Goal: Communication & Community: Answer question/provide support

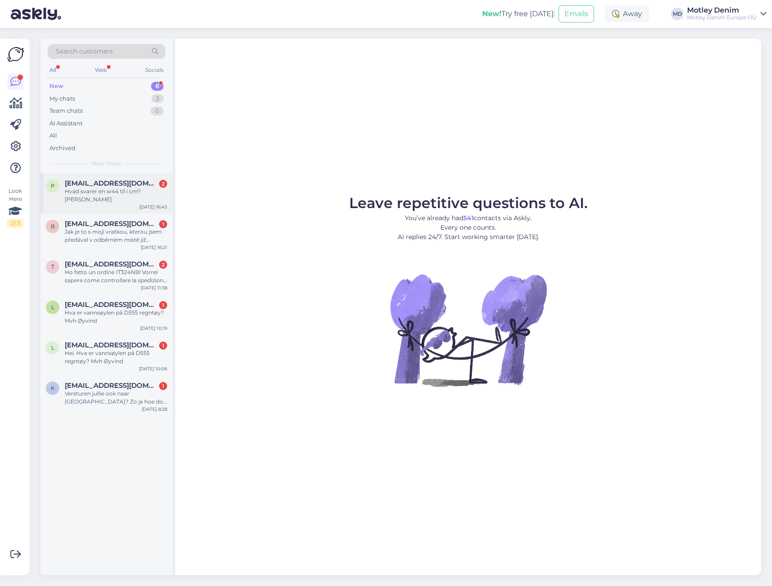
click at [113, 199] on div "Hvad svarer en w44 til i cm? [PERSON_NAME]" at bounding box center [116, 195] width 102 height 16
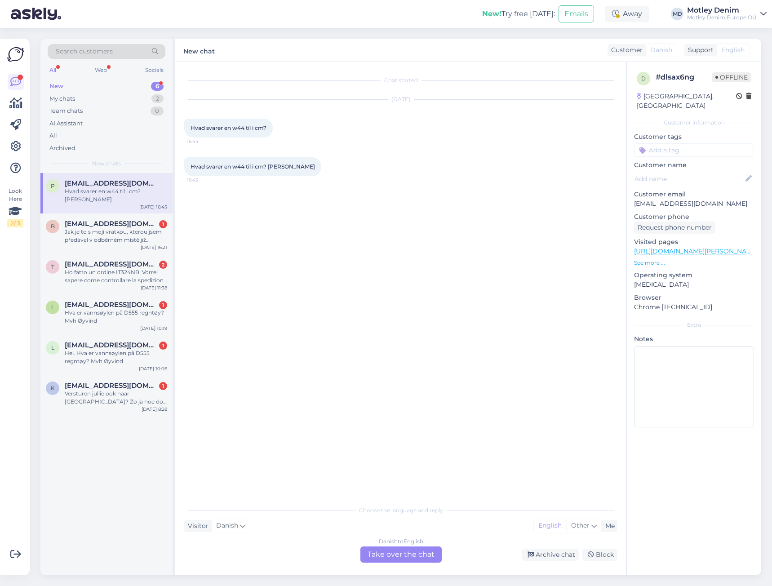
click at [408, 546] on div "Choose the language and reply Visitor Danish Me English Other Danish to English…" at bounding box center [400, 532] width 433 height 62
click at [411, 557] on div "Danish to English Take over the chat" at bounding box center [400, 554] width 81 height 16
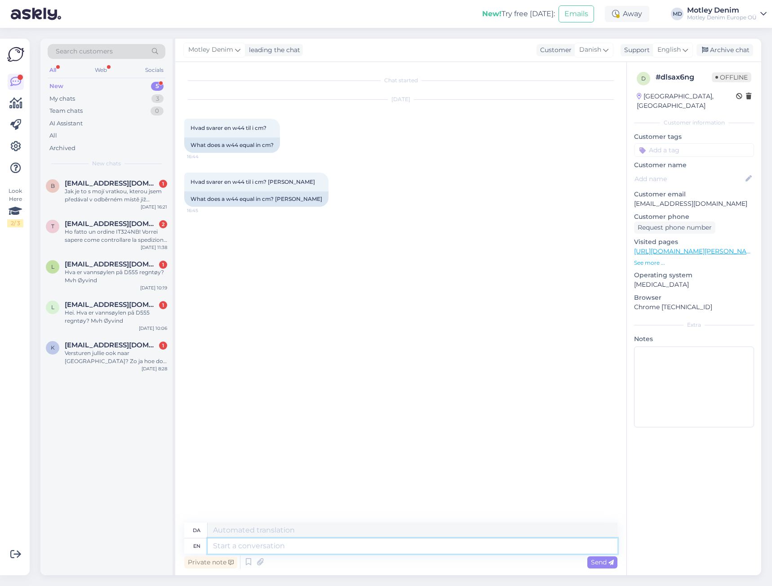
click at [337, 540] on textarea at bounding box center [413, 545] width 410 height 15
type textarea "Hello"
type textarea "Hej"
type textarea "We"
type textarea "Vi"
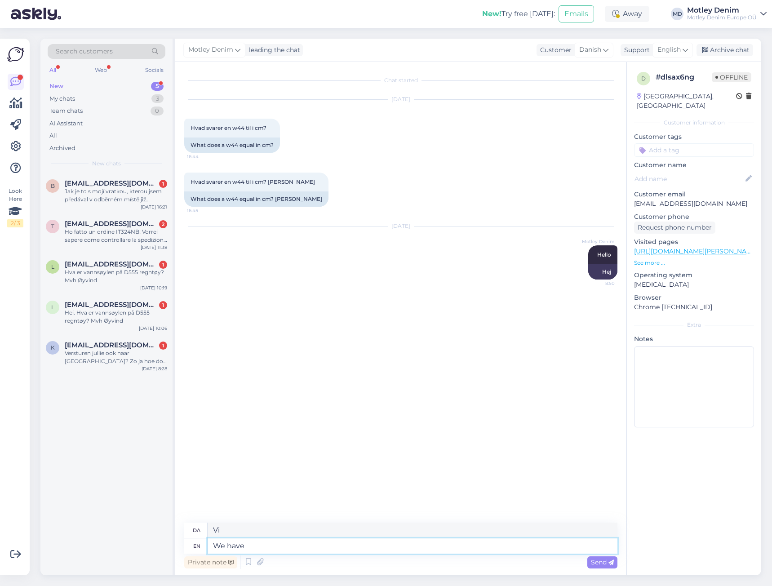
type textarea "We have a"
type textarea "Vi har"
type textarea "We have a si"
type textarea "Vi har en"
type textarea "We have a size"
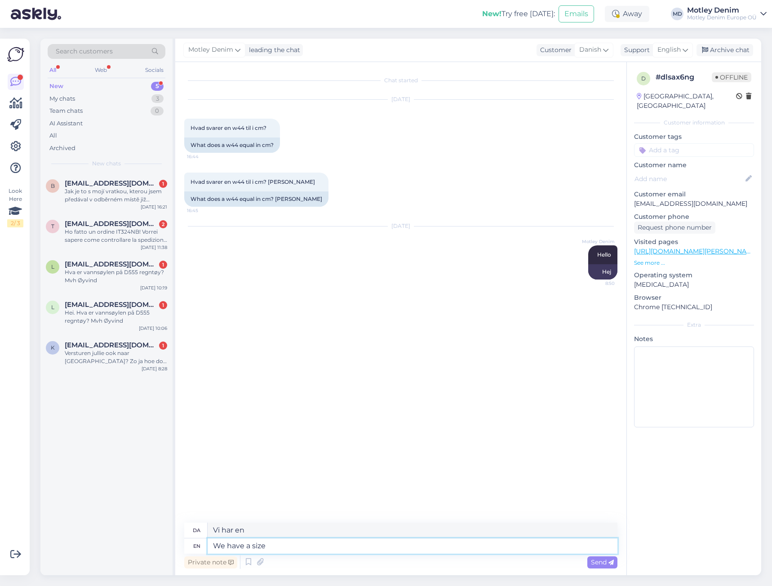
type textarea "Vi har en størrelse"
type textarea "We have a size guide on"
type textarea "Vi har en størrelsesguide"
type textarea "We have a size guide on ev"
type textarea "Vi har en størrelsesguide på"
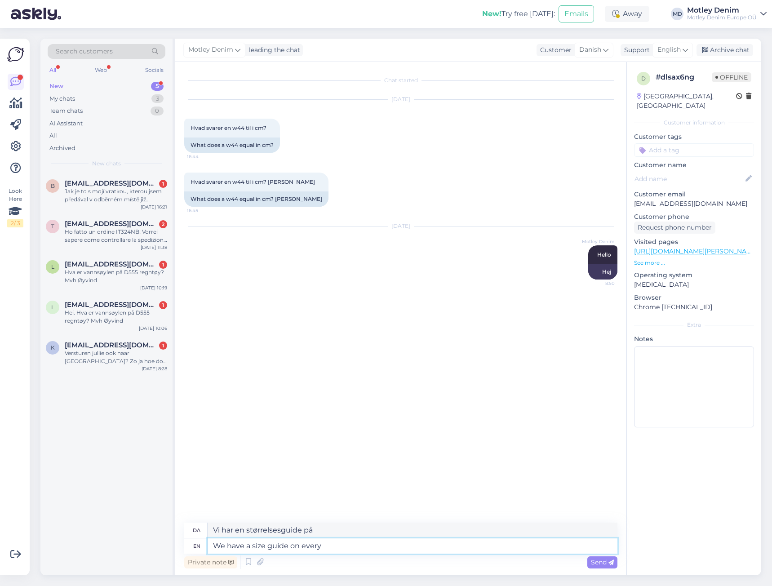
type textarea "We have a size guide on every"
type textarea "Vi har en størrelsesguide på alle"
type textarea "We have a size guide on every product pa"
type textarea "Vi har en størrelsesguide på hvert produkt"
type textarea "We have a size guide on every product page"
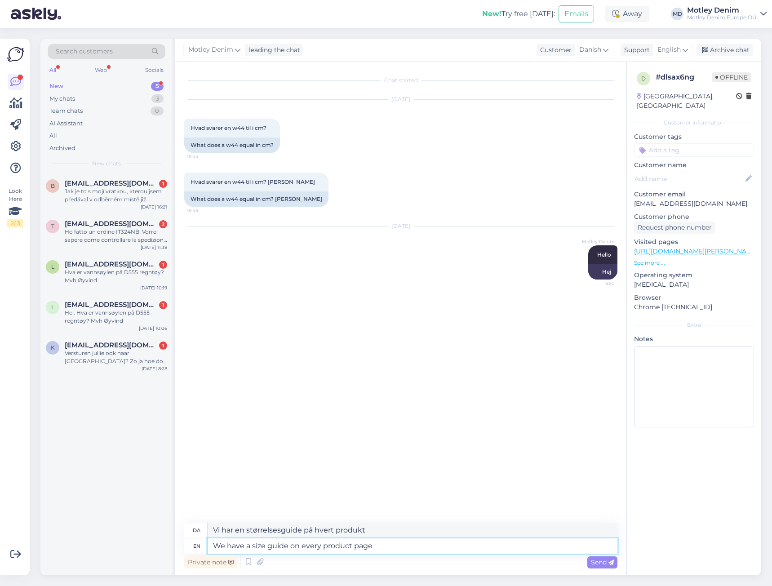
type textarea "Vi har en størrelsesguide på hver produktside"
type textarea "We have a size guide on every product page."
type textarea "Vi har en størrelsesguide på hver produktside."
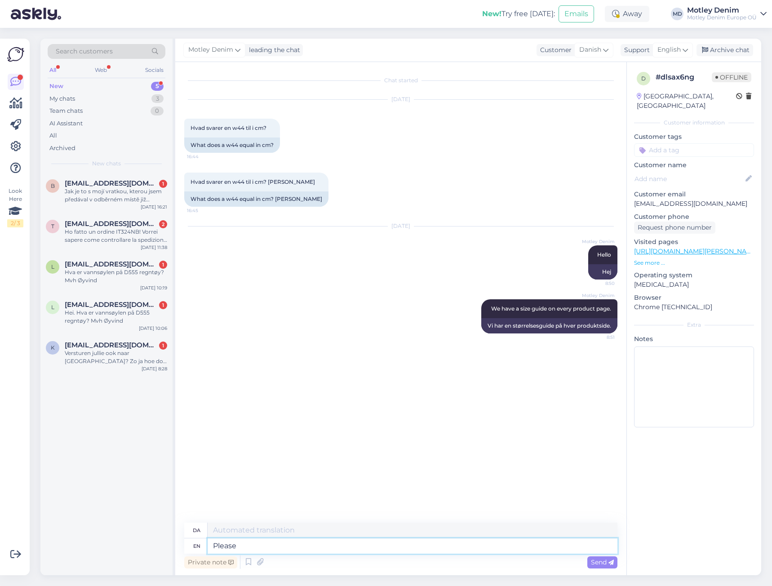
type textarea "Please"
type textarea "Behage"
type textarea "Please check th"
type textarea "Tjek venligst"
type textarea "Please check the product"
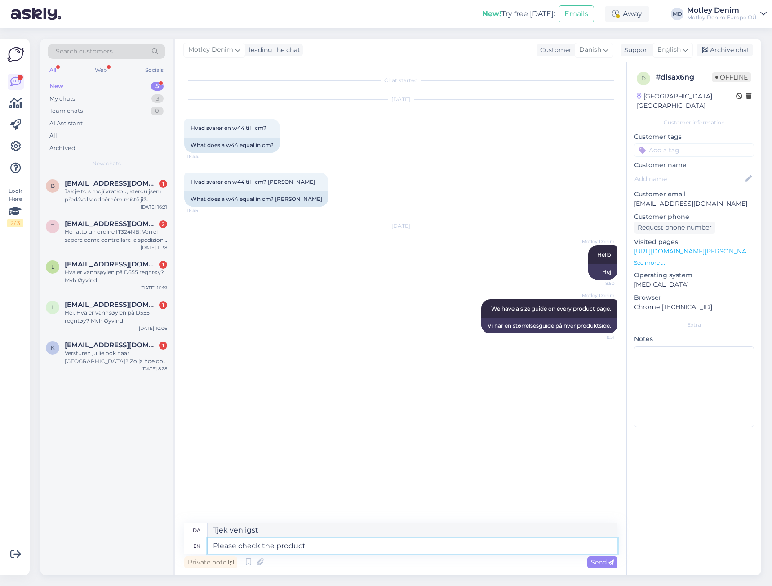
type textarea "Tjek venligst produktet"
type textarea "Please check the product size g"
type textarea "Tjek venligst produktets størrelse"
type textarea "Please check the product size guide a"
type textarea "Tjek venligst produktets størrelsesguide"
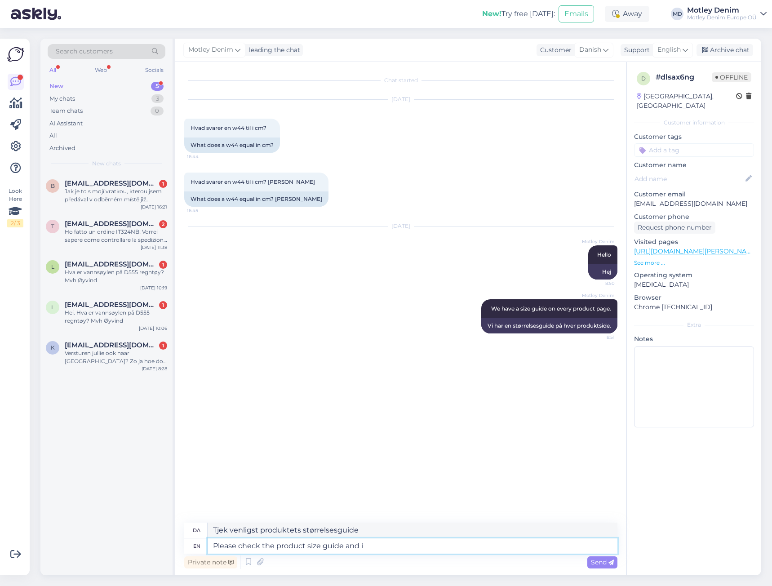
type textarea "Please check the product size guide and if"
type textarea "Tjek venligst produktets størrelsesguide og"
type textarea "Please check the product size guide and if"
type textarea "Tjek venligst produktets størrelsesguide, og evt."
type textarea "Please check the product size guide and if you sti"
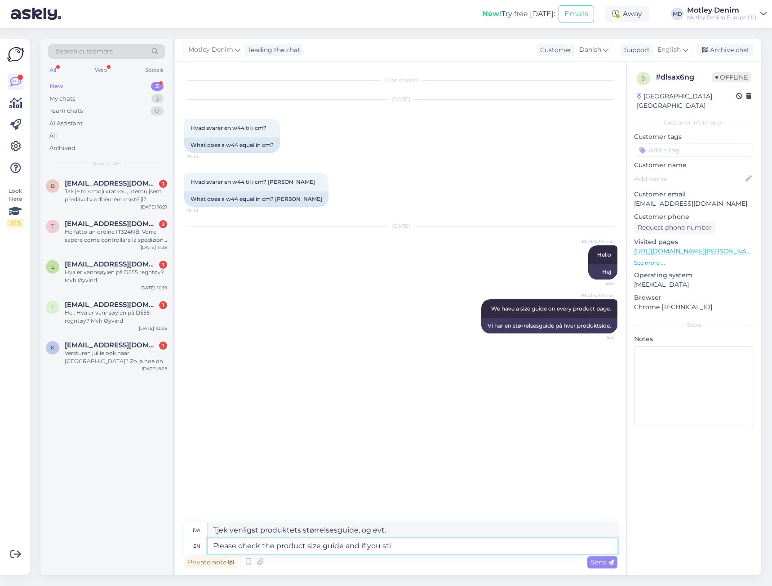
type textarea "Tjek venligst produktets størrelsesguide, og hvis du"
type textarea "Please check the product size guide and if you still h"
type textarea "Tjek venligst produktets størrelsesguide, og hvis du [PERSON_NAME]"
type textarea "Please check the product size guide and if you still have an"
type textarea "Tjek venligst produktets størrelsesguide, og hvis du [PERSON_NAME] har"
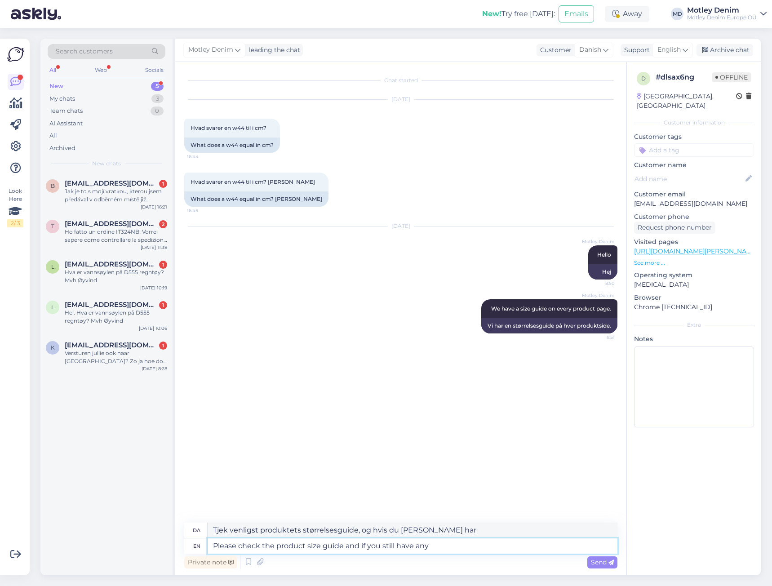
type textarea "Please check the product size guide and if you still have any q"
type textarea "Tjek venligst produktets størrelsesguide, og hvis du [PERSON_NAME] har [PERSON_…"
type textarea "Please check the product size guide and if you still have any questions t"
type textarea "Se venligst produktets størrelsesguide, og hvis du [PERSON_NAME] har spørgsmål"
type textarea "Please check the product size guide and if you still have any questions then"
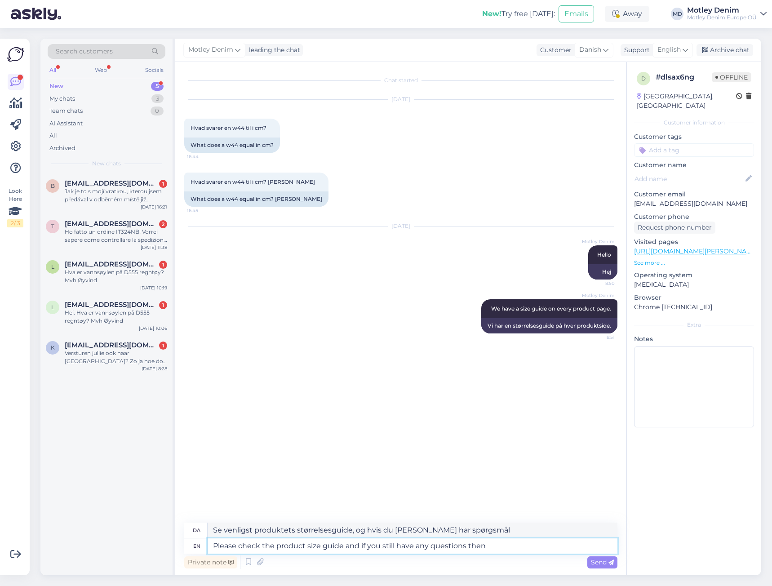
type textarea "Tjek venligst produktets størrelsesguide, og hvis du [PERSON_NAME] har spørgsmå…"
type textarea "Please check the product size guide and if you still have any questions then co…"
type textarea "Tjek venligst produktets størrelsesguide, og hvis du [PERSON_NAME] har spørgsmå…"
type textarea "Please check the product size guide and if you still have any questions then co…"
type textarea "Tjek venligst produktets størrelsesguide, og kom tilbage, hvis du [PERSON_NAME]…"
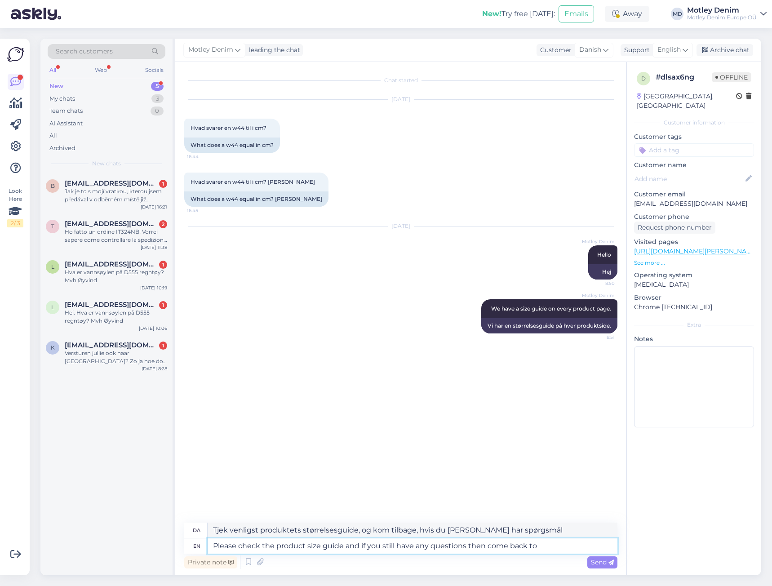
type textarea "Please check the product size guide and if you still have any questions then co…"
type textarea "Tjek venligst produktets størrelsesguide, og hvis du [PERSON_NAME] har spørgsmå…"
type textarea "Please check the product size guide and if you still have any questions then co…"
type textarea "Tjek venligst produktets størrelsesguide, og hvis du [PERSON_NAME] har spørgsmå…"
type textarea "Please check the product size guide and if you still have any questions then co…"
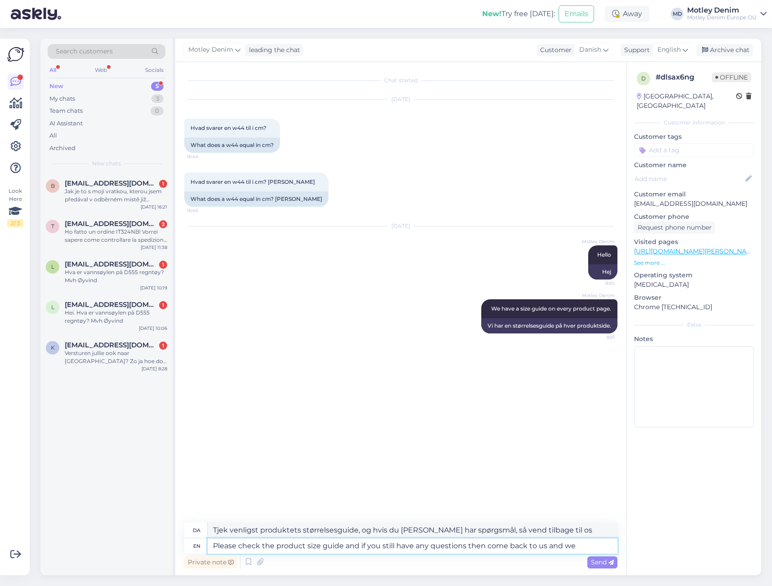
type textarea "Tjek venligst produktets størrelsesguide, og hvis du [PERSON_NAME] har spørgsmå…"
type textarea "Please check the product size guide and if you still have any questions then co…"
type textarea "Tjek venligst produktets størrelsesguide, og hvis du [PERSON_NAME] har spørgsmå…"
type textarea "Please check the product size guide and if you still have any questions then co…"
type textarea "Tjek venligst produktets størrelsesguide, og hvis du [PERSON_NAME] har spørgsmå…"
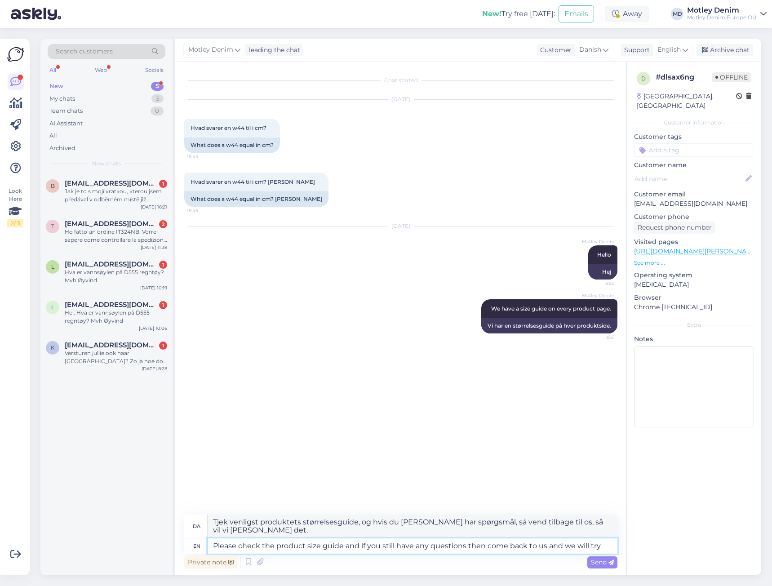
type textarea "Please check the product size guide and if you still have any questions then co…"
type textarea "Tjek venligst produktets størrelsesguide, og hvis du [PERSON_NAME] har spørgsmå…"
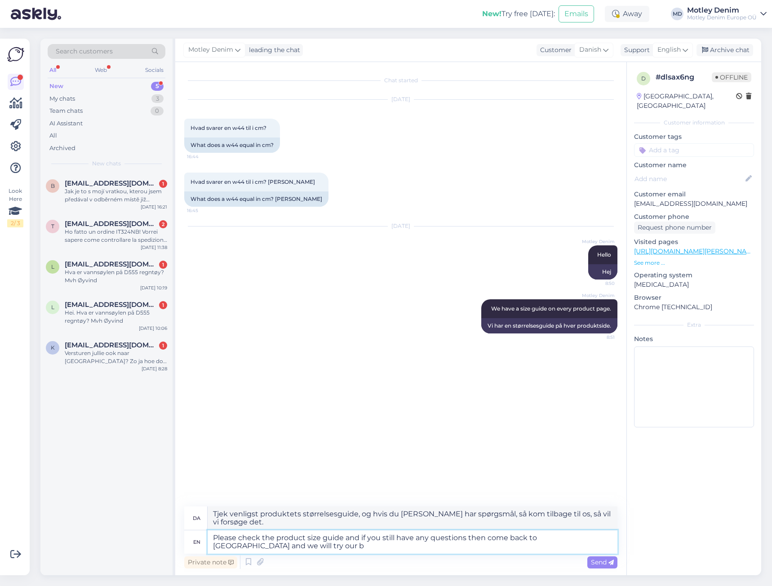
type textarea "Please check the product size guide and if you still have any questions then co…"
type textarea "Tjek venligst produktets størrelsesguide, og hvis du [PERSON_NAME] har spørgsmå…"
type textarea "Please check the product size guide and if you still have any questions then co…"
type textarea "Tjek venligst produktets størrelsesguide, og hvis du [PERSON_NAME] har spørgsmå…"
type textarea "Please check the product size guide and if you still have any questions then co…"
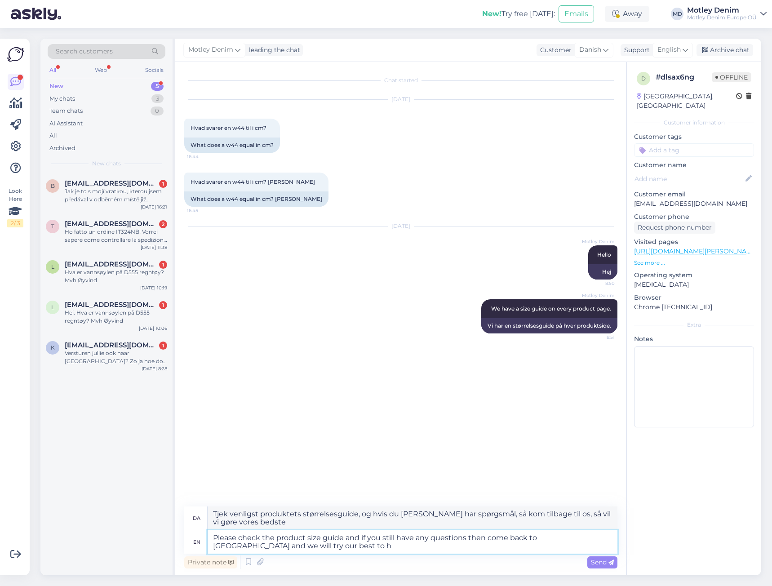
type textarea "Se venligst produktets størrelsesguide, og hvis du [PERSON_NAME] har spørgsmål,…"
type textarea "Please check the product size guide and if you still have any questions then co…"
type textarea "Tjek venligst produktets størrelsesguide, og hvis du [PERSON_NAME] har spørgsmå…"
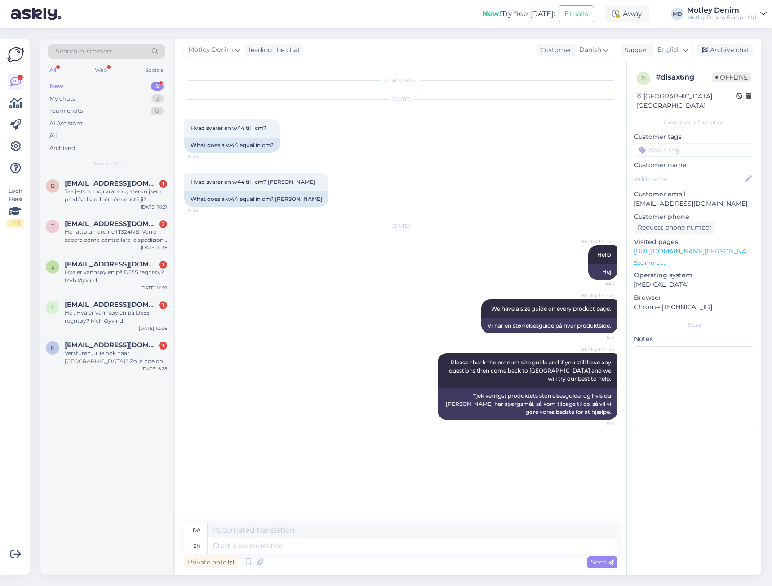
click at [683, 143] on input at bounding box center [694, 149] width 120 height 13
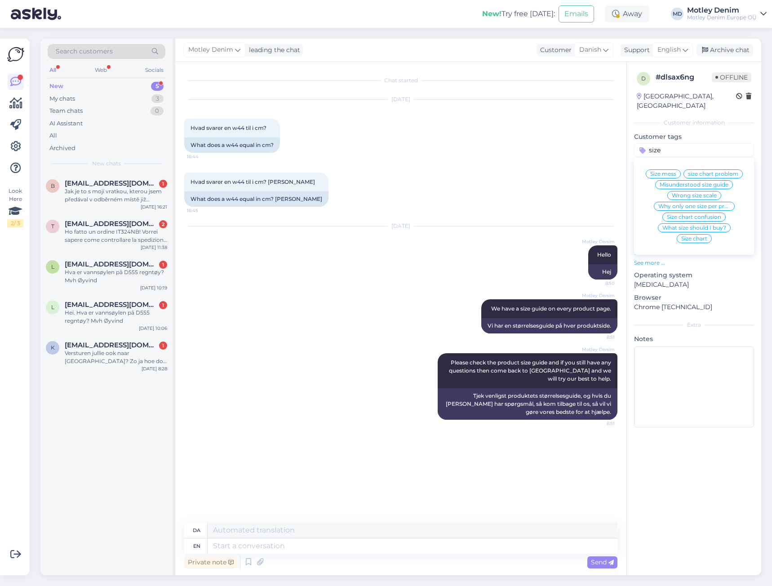
type input "size"
click at [703, 225] on span "What size should I buy?" at bounding box center [694, 227] width 64 height 5
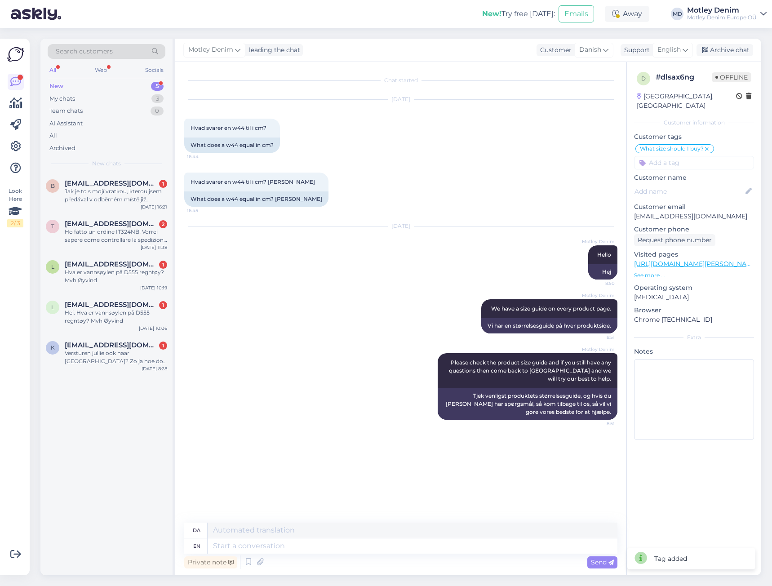
click at [600, 122] on div "[DATE] Hvad svarer en w44 til i cm? 16:44 What does a w44 equal in cm?" at bounding box center [400, 126] width 433 height 73
click at [718, 49] on div "Archive chat" at bounding box center [724, 50] width 57 height 12
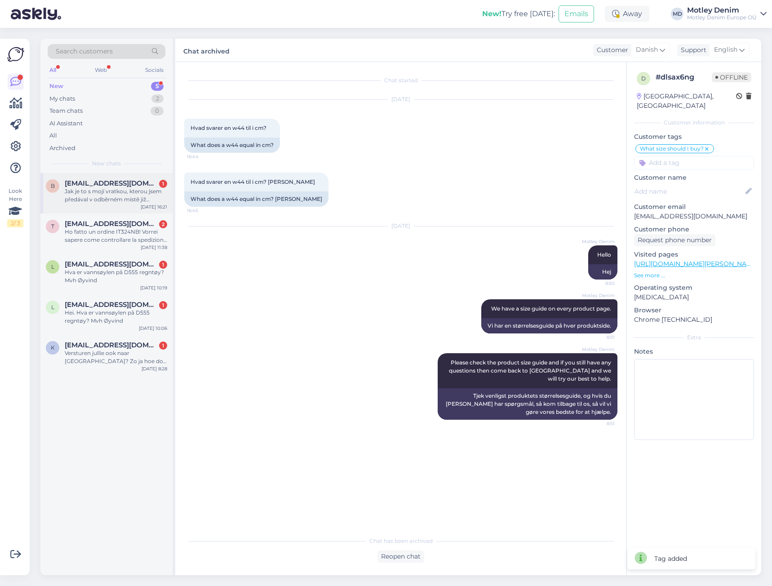
click at [86, 196] on div "Jak je to s mojí vratkou, kterou jsem předával v odběrném místě již [DATE]. Pře…" at bounding box center [116, 195] width 102 height 16
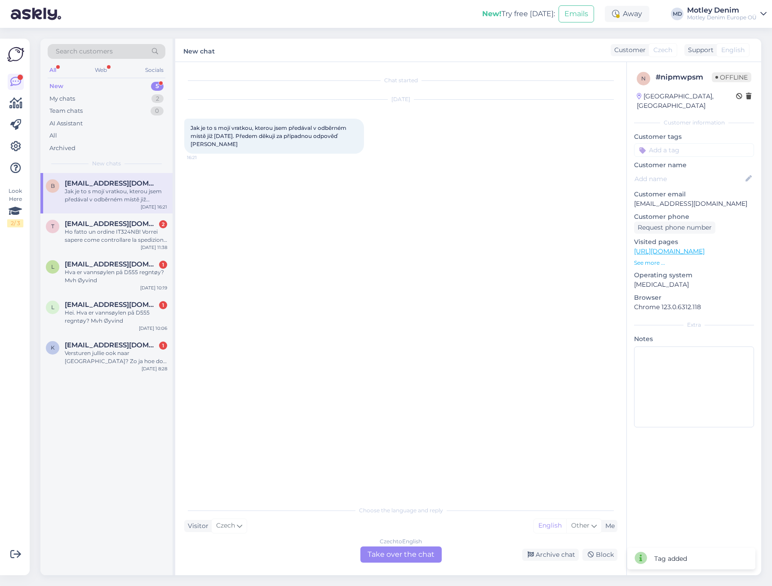
click at [408, 552] on div "Czech to English Take over the chat" at bounding box center [400, 554] width 81 height 16
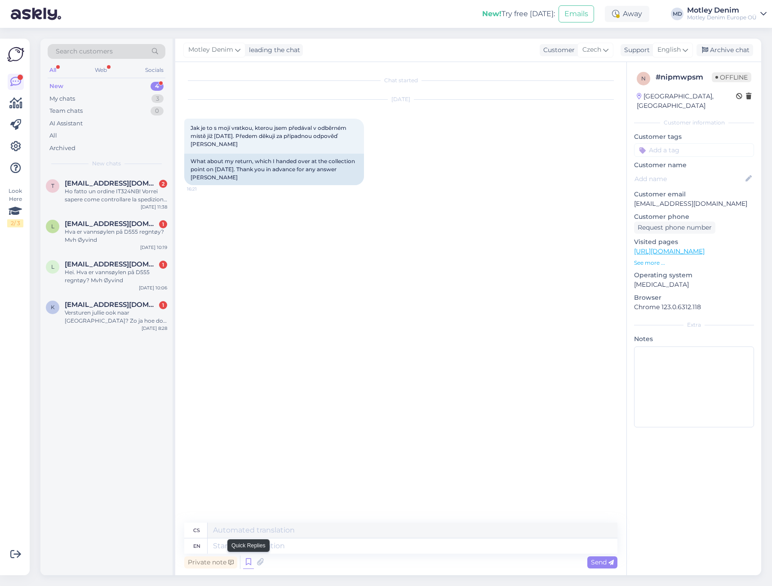
click at [250, 563] on icon at bounding box center [248, 561] width 11 height 13
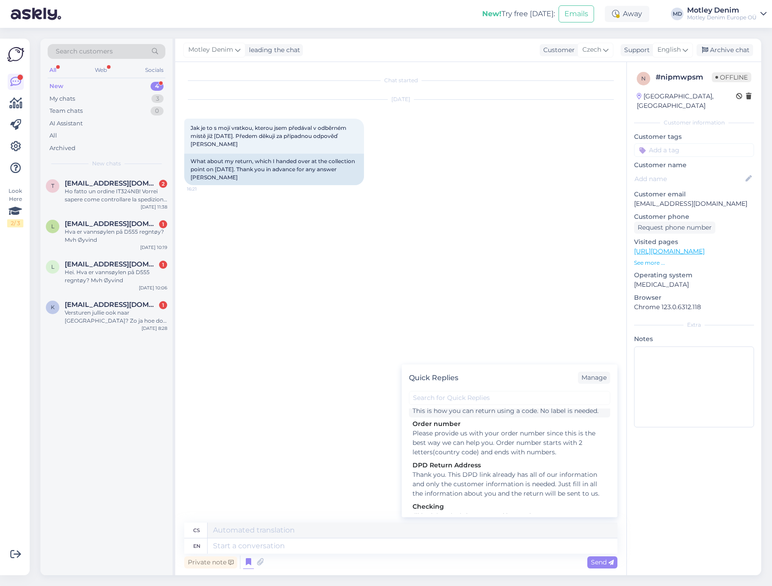
scroll to position [135, 0]
click at [477, 453] on div "Please provide us with your order number since this is the best way we can help…" at bounding box center [509, 442] width 194 height 28
type textarea "Please provide us with your order number since this is the best way we can help…"
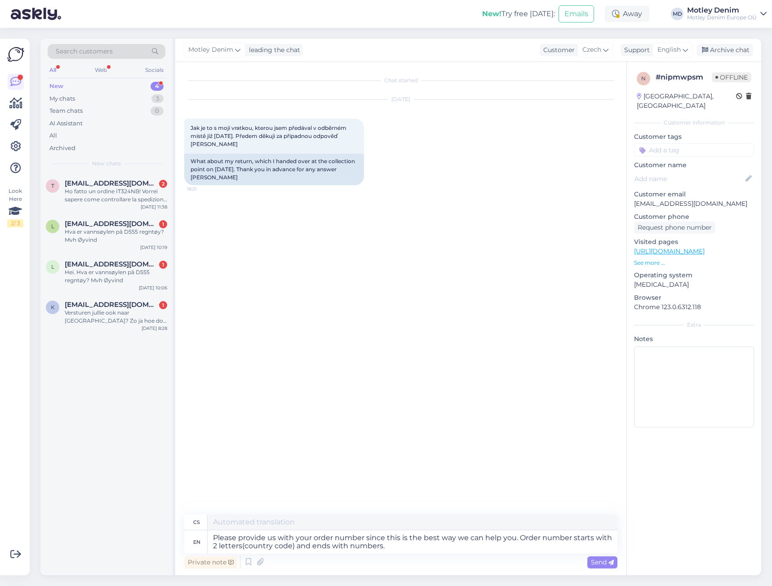
type textarea "Prosím, uveďte [PERSON_NAME] objednávky, protože to je nejlepší způsob, jak vám…"
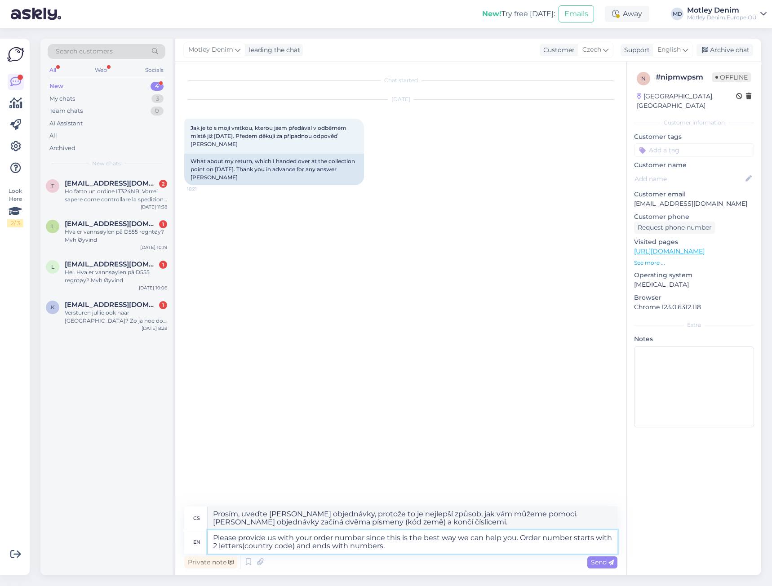
click at [214, 539] on textarea "Please provide us with your order number since this is the best way we can help…" at bounding box center [413, 541] width 410 height 23
type textarea "HellO! Please provide us with your order number since this is the best way we c…"
type textarea "Hello! Prosím, sdělte [PERSON_NAME] vaší objednávky, protože to je nejlepší způ…"
type textarea "Hello! Please provide us with your order number since this is the best way we c…"
type textarea "[PERSON_NAME] den! Prosím, sdělte [PERSON_NAME] vaší objednávky, abychom vám mo…"
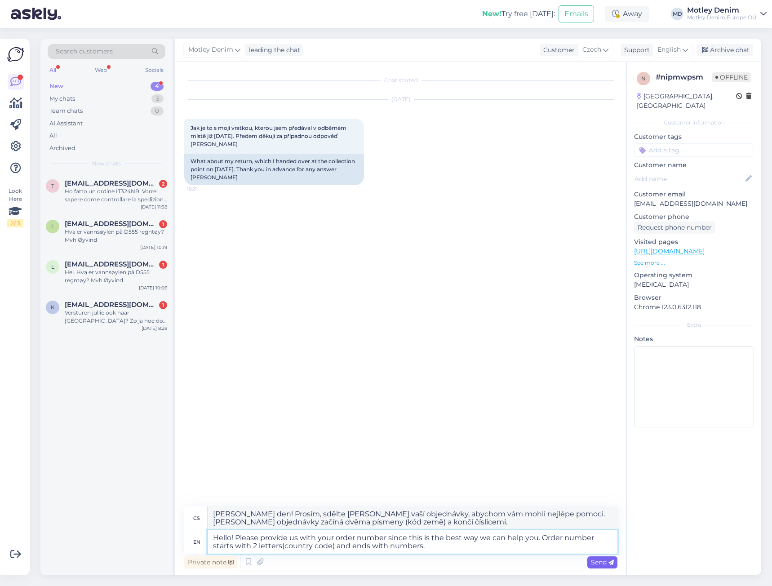
type textarea "Hello! Please provide us with your order number since this is the best way we c…"
click at [597, 562] on span "Send" at bounding box center [602, 562] width 23 height 8
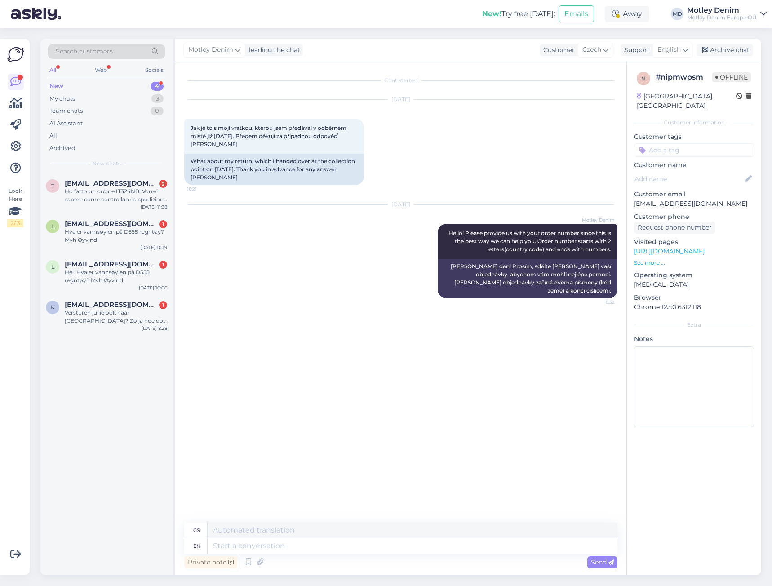
click at [710, 143] on input at bounding box center [694, 149] width 120 height 13
type input "returns"
click at [698, 171] on span "Returns" at bounding box center [694, 173] width 22 height 5
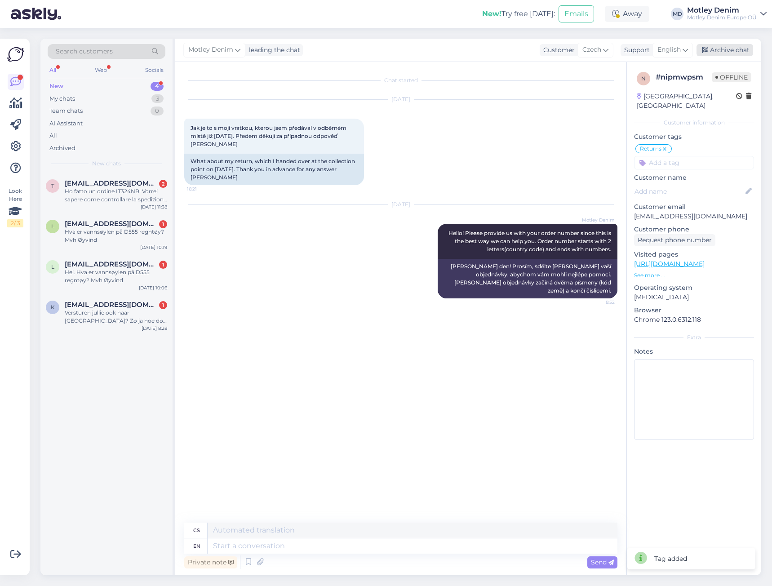
click at [730, 53] on div "Archive chat" at bounding box center [724, 50] width 57 height 12
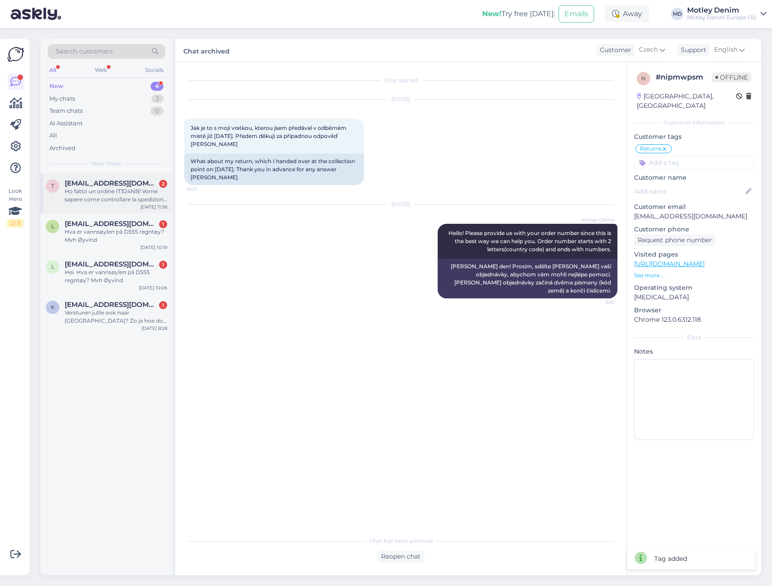
click at [133, 187] on span "[EMAIL_ADDRESS][DOMAIN_NAME]" at bounding box center [111, 183] width 93 height 8
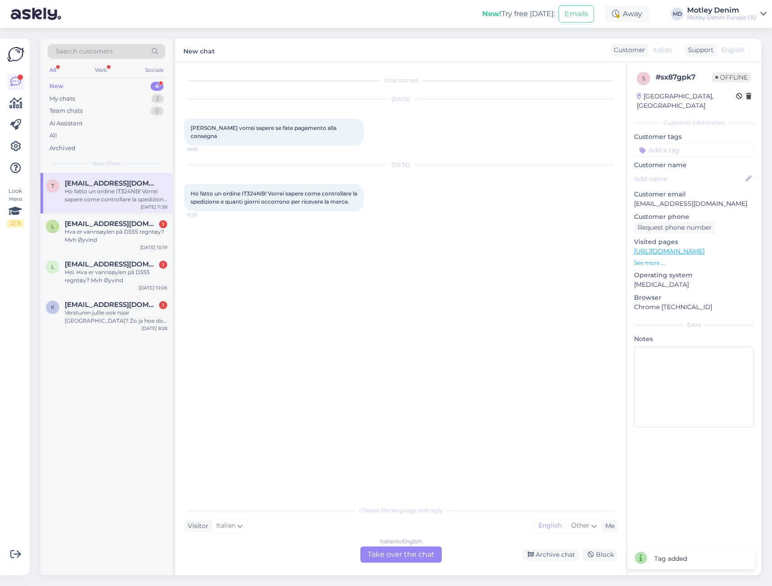
drag, startPoint x: 411, startPoint y: 555, endPoint x: 410, endPoint y: 541, distance: 13.5
click at [411, 555] on div "Italian to English Take over the chat" at bounding box center [400, 554] width 81 height 16
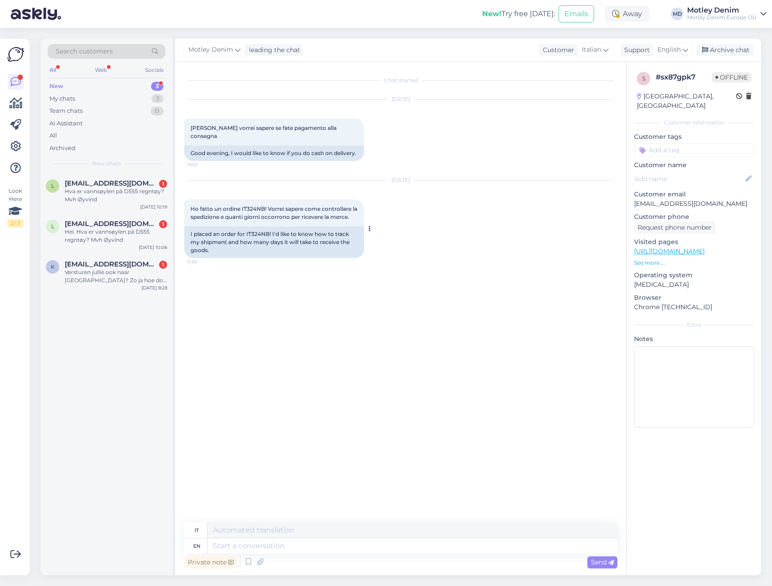
click at [256, 226] on div "I placed an order for IT324NB! I'd like to know how to track my shipment and ho…" at bounding box center [274, 241] width 180 height 31
copy div "IT324NB"
drag, startPoint x: 270, startPoint y: 247, endPoint x: 264, endPoint y: 248, distance: 5.9
click at [270, 247] on div "I placed an order for IT324NB! I'd like to know how to track my shipment and ho…" at bounding box center [274, 241] width 180 height 31
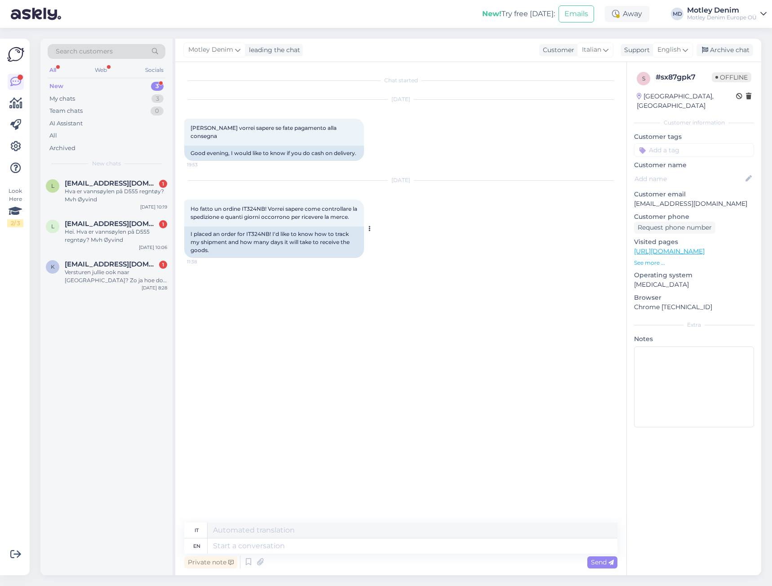
click at [255, 226] on div "I placed an order for IT324NB! I'd like to know how to track my shipment and ho…" at bounding box center [274, 241] width 180 height 31
copy div "IT324NB"
click at [338, 546] on textarea at bounding box center [413, 545] width 410 height 15
type textarea "Hello,"
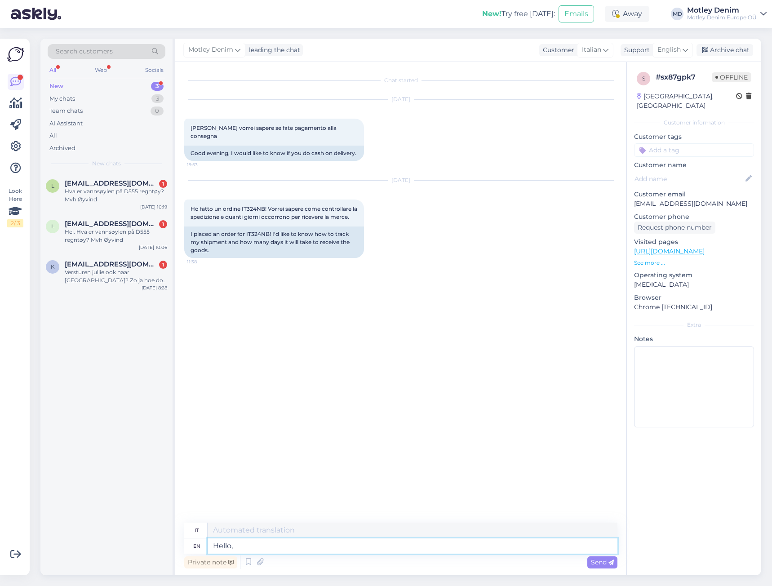
type textarea "Ciao,"
type textarea "Here"
type textarea "Qui"
type textarea "Here you c"
type textarea "Qui tu"
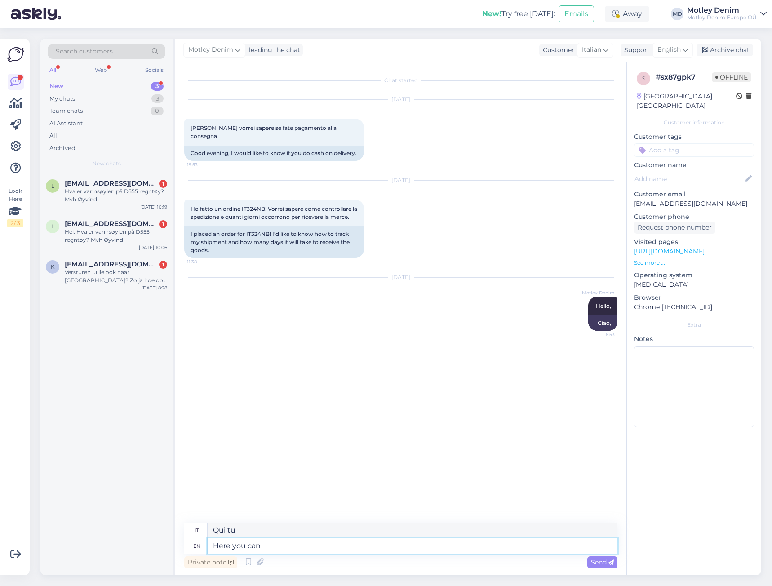
type textarea "Here you can t"
type textarea "Qui puoi"
type textarea "Here you can track y"
type textarea "Qui puoi tracciare"
type textarea "Here you can track your"
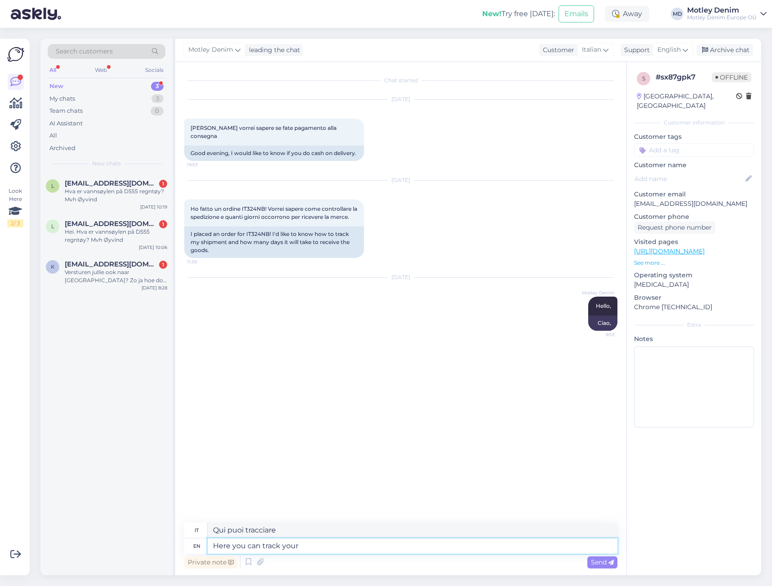
type textarea "Qui puoi tracciare il tuo"
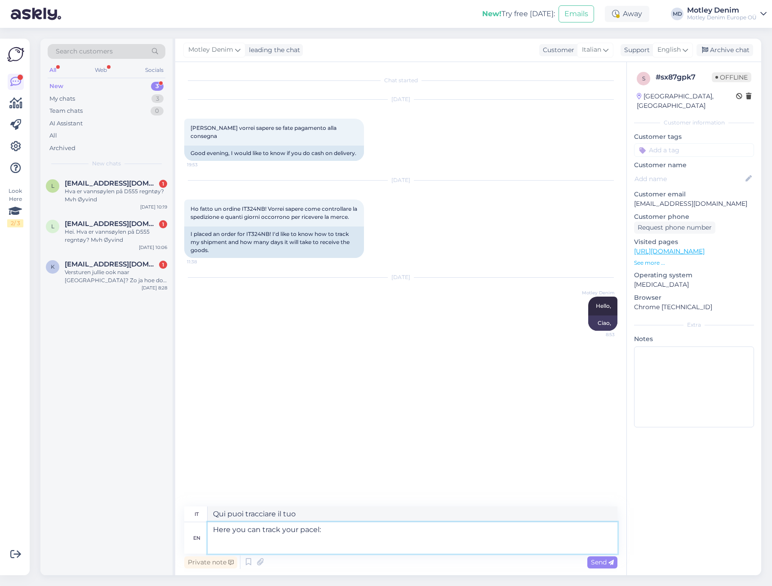
paste textarea "[URL][DOMAIN_NAME]"
type textarea "Here you can track your pacel: [URL][DOMAIN_NAME]"
type textarea "Qui puoi tracciare il tuo pacco: [URL][DOMAIN_NAME]"
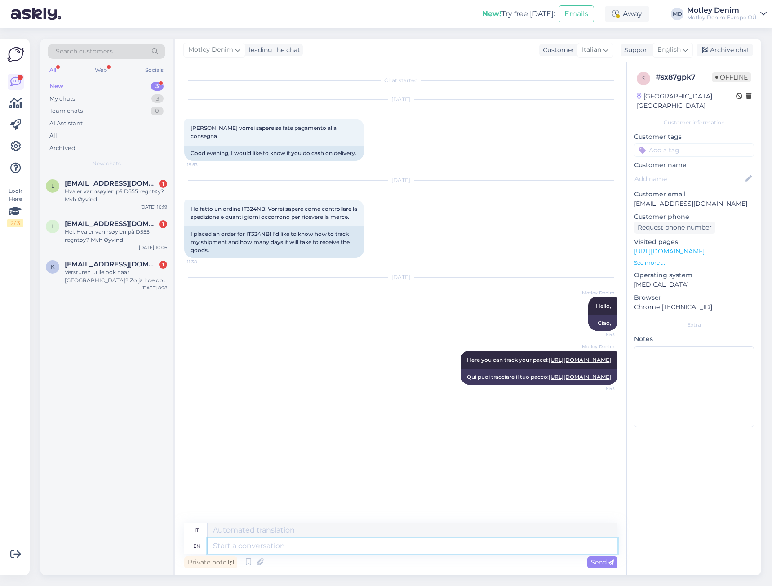
click at [379, 552] on textarea at bounding box center [413, 545] width 410 height 15
type textarea "Our d"
type textarea "Nostro"
type textarea "Our delivery t"
type textarea "La nostra consegna"
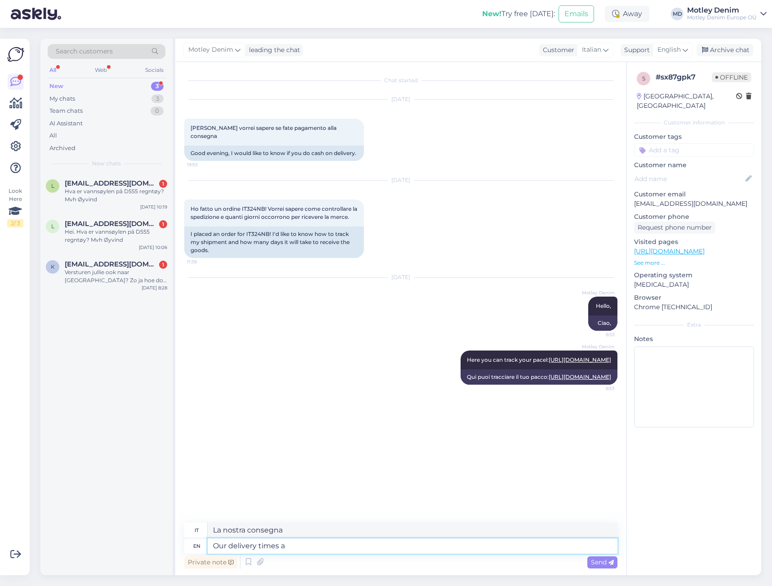
type textarea "Our delivery times ar"
type textarea "I nostri tempi di consegna"
type textarea "Our delivery times are"
type textarea "I nostri tempi di consegna sono"
type textarea "Our delivery times are here:"
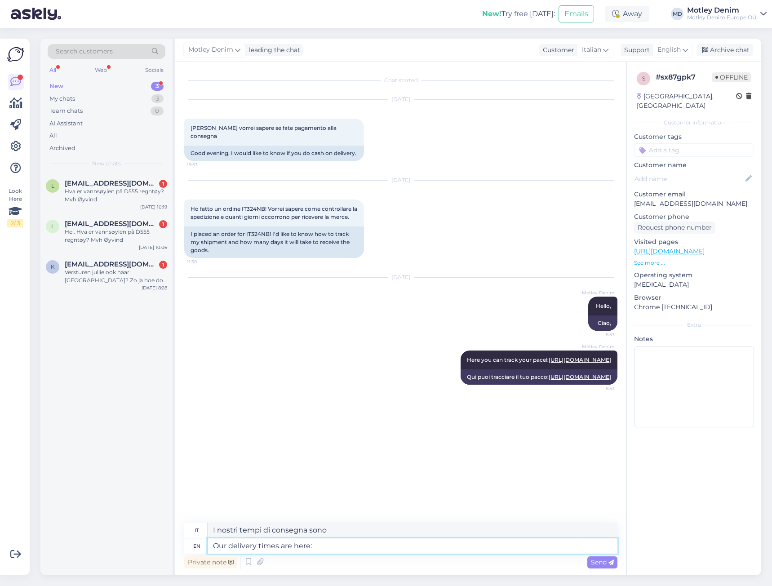
type textarea "I nostri tempi di consegna sono qui:"
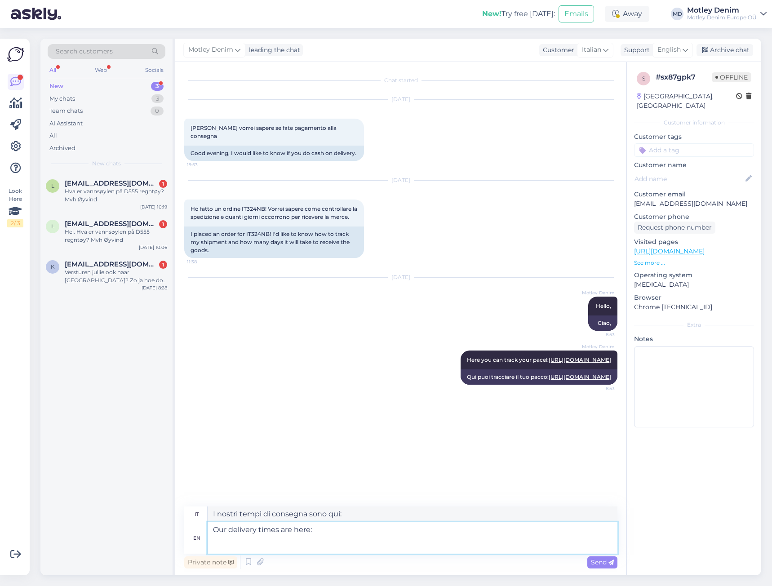
paste textarea "[URL][DOMAIN_NAME][PERSON_NAME]"
type textarea "Our delivery times are here: [URL][DOMAIN_NAME][PERSON_NAME]"
type textarea "I nostri tempi di consegna sono qui: [URL][DOMAIN_NAME][PERSON_NAME]"
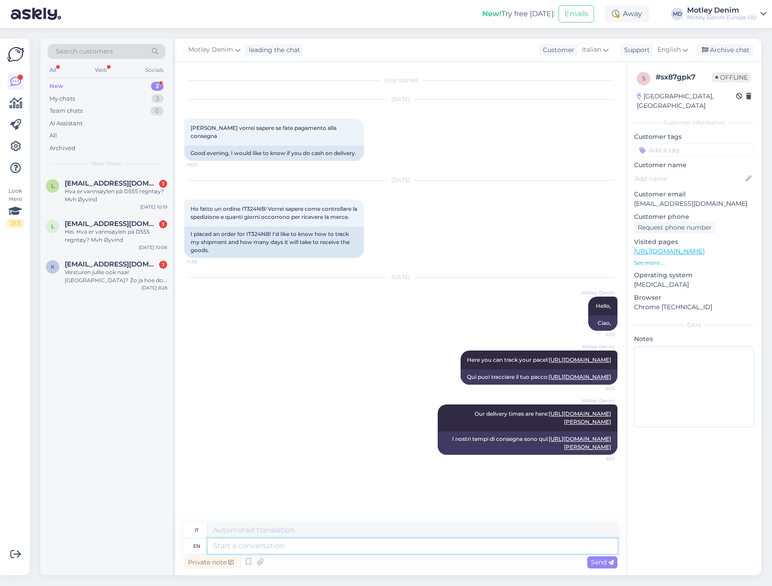
scroll to position [0, 0]
click at [664, 143] on input at bounding box center [694, 149] width 120 height 13
type input "delivery ti"
click at [694, 171] on span "What is the delivery time?" at bounding box center [694, 173] width 70 height 5
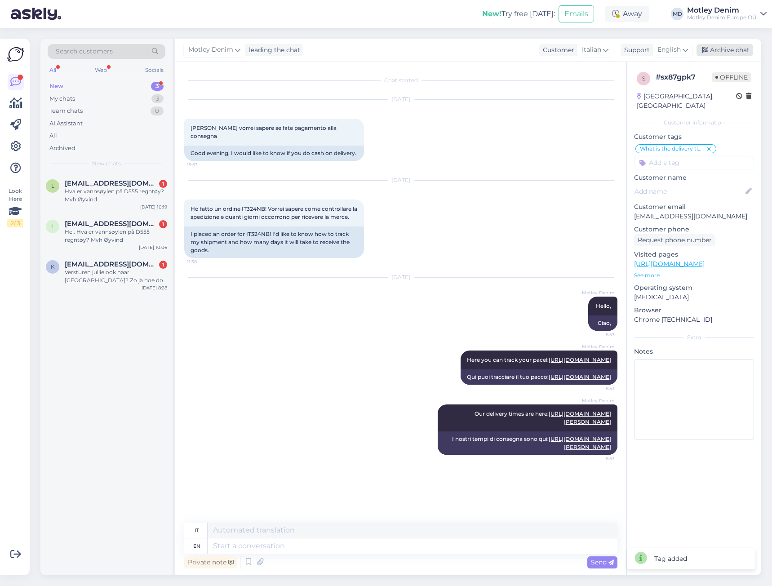
click at [738, 53] on div "Archive chat" at bounding box center [724, 50] width 57 height 12
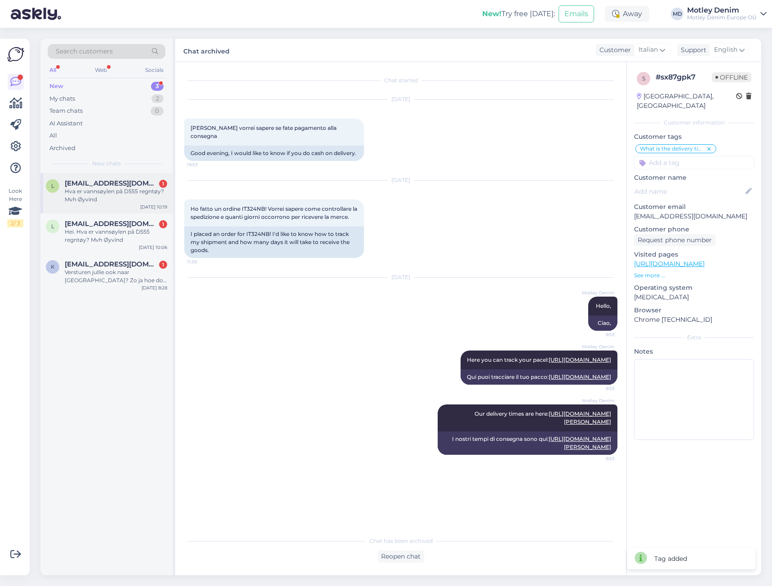
click at [107, 198] on div "Hva er vannsøylen på D555 regntøy? Mvh Øyvind" at bounding box center [116, 195] width 102 height 16
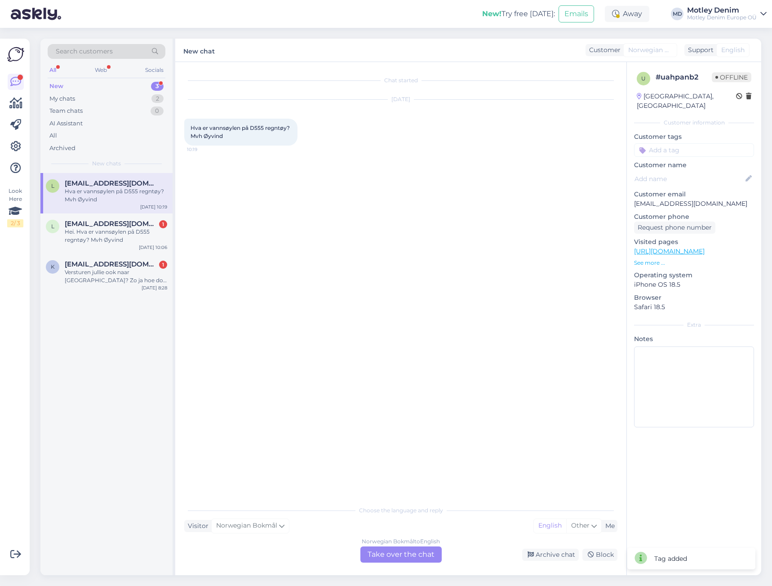
drag, startPoint x: 410, startPoint y: 558, endPoint x: 407, endPoint y: 528, distance: 30.3
click at [413, 557] on div "Norwegian Bokmål to English Take over the chat" at bounding box center [400, 554] width 81 height 16
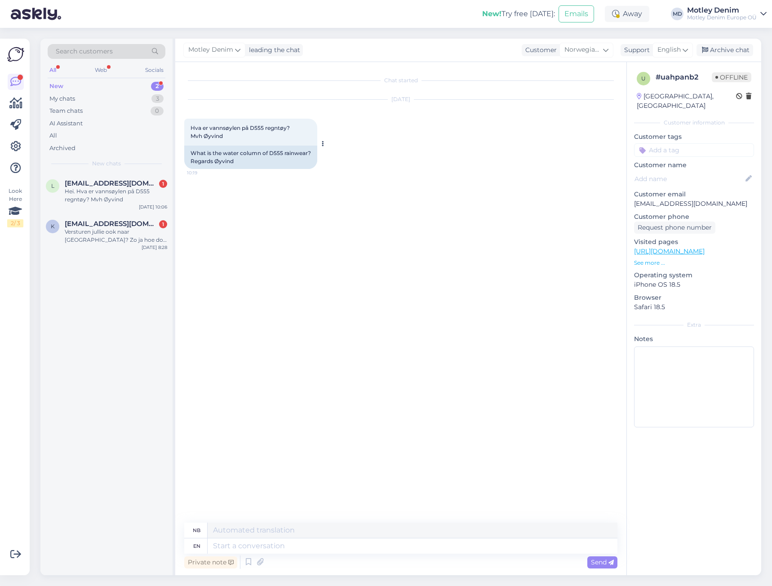
click at [195, 128] on span "Hva er vannsøylen på D555 regntøy? Mvh Øyvind" at bounding box center [241, 131] width 101 height 15
drag, startPoint x: 195, startPoint y: 128, endPoint x: 213, endPoint y: 137, distance: 19.5
click at [213, 137] on span "Hva er vannsøylen på D555 regntøy? Mvh Øyvind" at bounding box center [241, 131] width 101 height 15
copy span "Hva er vannsøylen på D555 regntøy? Mvh Øyvind"
click at [339, 220] on div "Chat started [DATE] Hva er vannsøylen på D555 regntøy? Mvh Øyvind 10:19 What is…" at bounding box center [404, 292] width 441 height 443
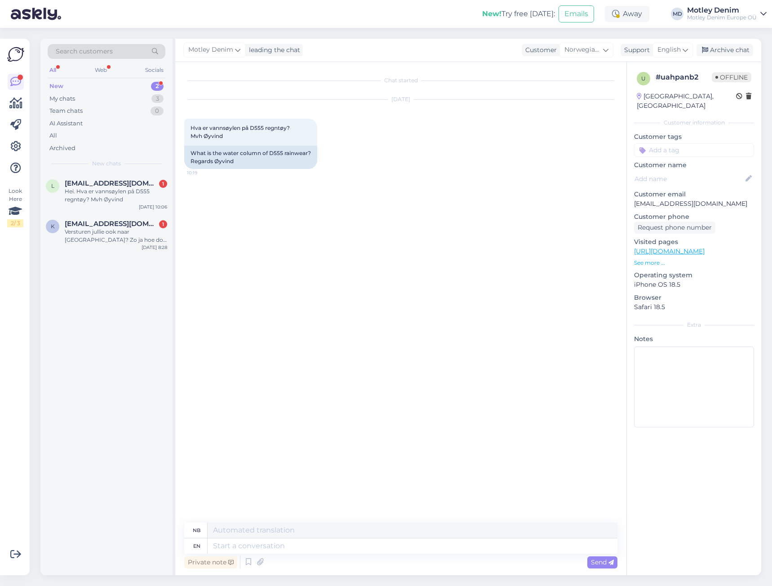
click at [356, 232] on div "Chat started [DATE] Hva er vannsøylen på D555 regntøy? Mvh Øyvind 10:19 What is…" at bounding box center [404, 292] width 441 height 443
click at [396, 547] on textarea at bounding box center [413, 545] width 410 height 15
type textarea "Hello"
type textarea "Hallo"
type textarea "Hello,"
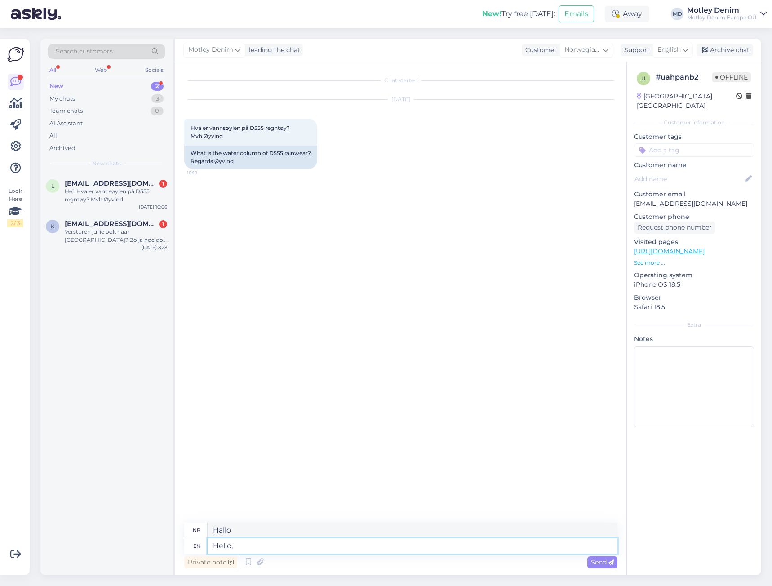
type textarea "Hallo,"
type textarea "We c"
type textarea "Vi"
type textarea "We could"
type textarea "Vi kunne"
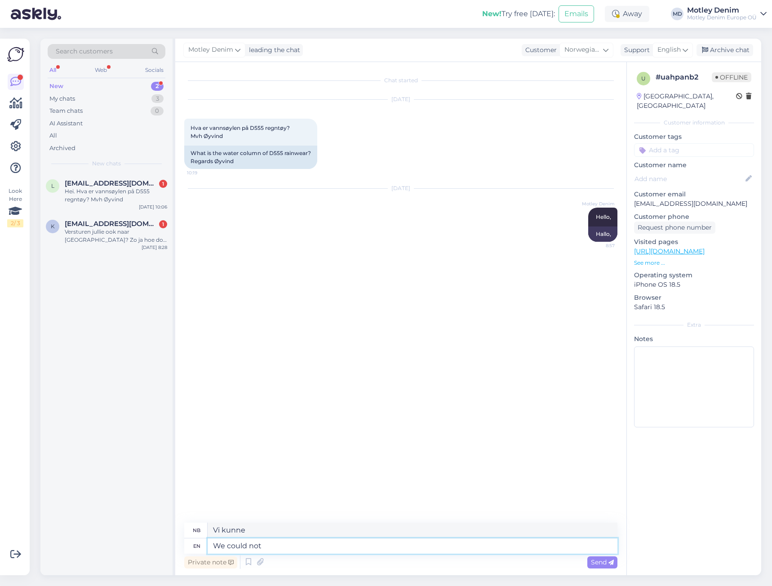
type textarea "We could not"
type textarea "Vi kunne ikke"
type textarea "We could not find a"
type textarea "Vi kunne ikke [PERSON_NAME]"
type textarea "We could not find any"
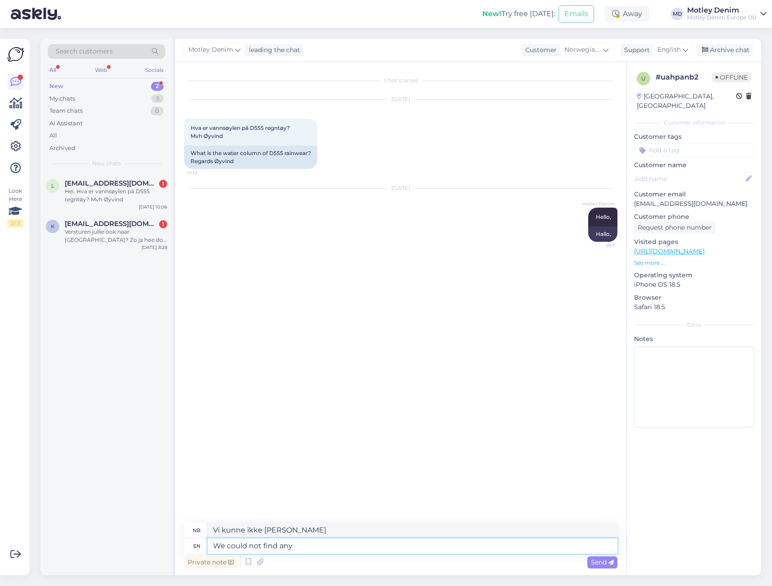
type textarea "Vi kunne ikke [PERSON_NAME] noen"
type textarea "We could not find any more i"
type textarea "Vi [PERSON_NAME] ikke flere"
type textarea "We could not find any more information f"
type textarea "Vi [PERSON_NAME] ikke mer informasjon"
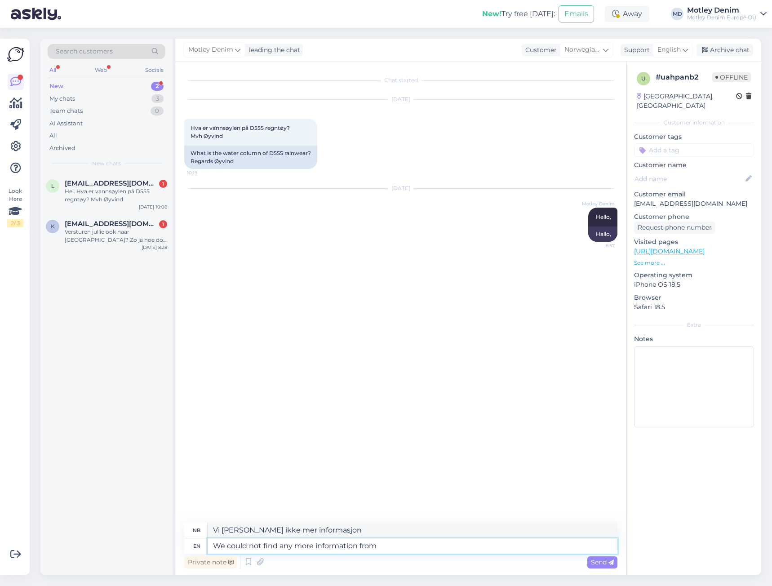
type textarea "We could not find any more information from o"
type textarea "Vi [PERSON_NAME] ikke mer informasjon fra"
type textarea "We could not find any more information from our s"
type textarea "Vi [PERSON_NAME] ikke mer informasjon fra vår"
type textarea "We could not find any more information from our supplier re"
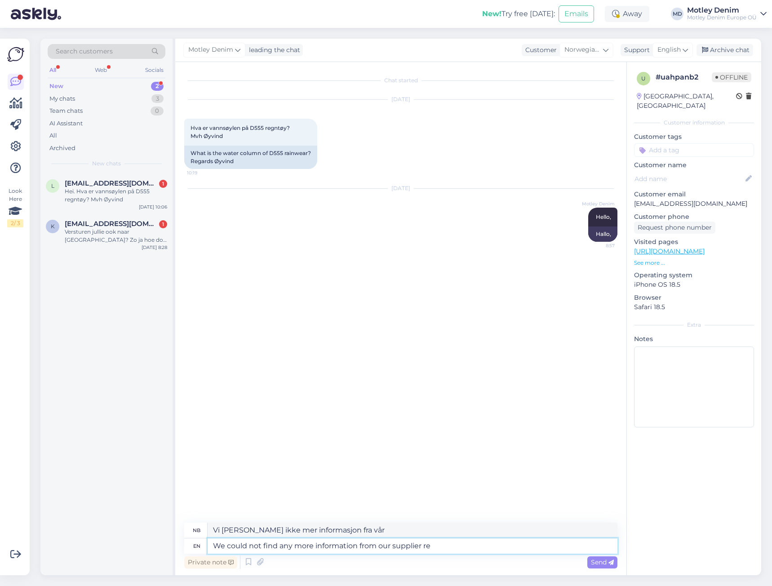
type textarea "Vi [PERSON_NAME] ikke mer informasjon fra leverandøren vår"
type textarea "We could not find any more information from our supplier regarding t"
type textarea "Vi [PERSON_NAME] ikke mer informasjon fra leverandøren vår angående"
type textarea "We could not find any more information from our supplier regarding the waterp"
type textarea "Vi [PERSON_NAME] ikke mer informasjon fra leverandøren vår angående vannet."
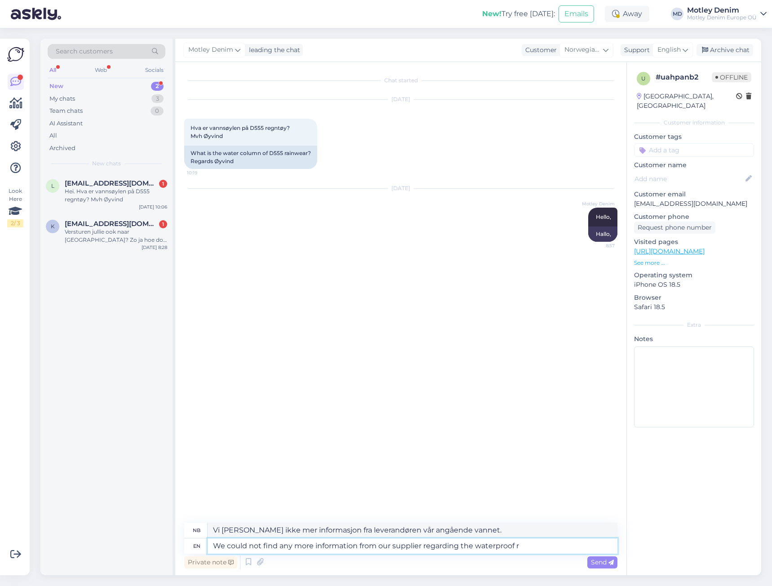
type textarea "We could not find any more information from our supplier regarding the waterpro…"
type textarea "Vi [PERSON_NAME] ikke mer informasjon fra leverandøren vår angående vanntetthet…"
type textarea "We could not find any more information from our supplier regarding the waterpro…"
type textarea "Vi [PERSON_NAME] ikke mer informasjon fra leverandøren vår angående vanntetthet…"
type textarea "We could not find any more information from our supplier regarding the waterpro…"
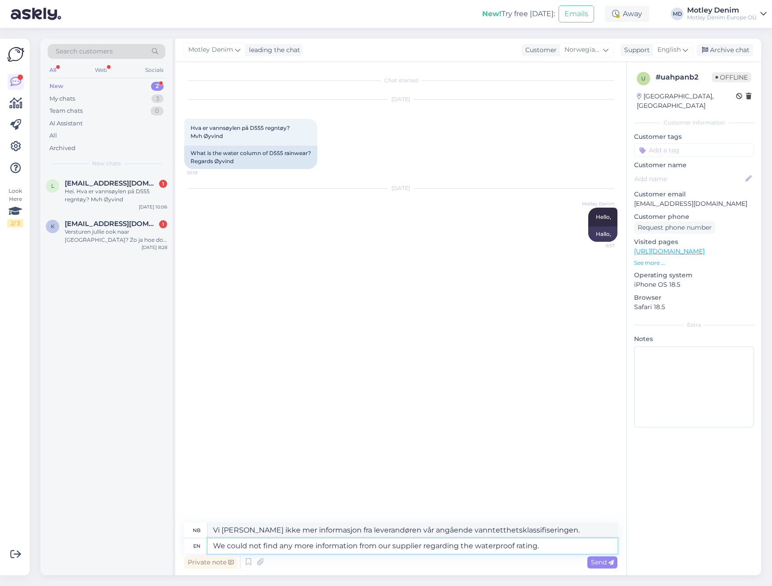
type textarea "Vi [PERSON_NAME] ikke mer informasjon fra leverandøren vår angående vanntetthet…"
type textarea "We could not find any more information from our supplier regarding the waterpro…"
type textarea "Vi [PERSON_NAME] ikke mer informasjon fra leverandøren vår angående vanntetthet…"
type textarea "We could not find any more information from our supplier regarding the waterpro…"
type textarea "Vi [PERSON_NAME] ikke mer informasjon fra leverandøren vår angående vanntetthet…"
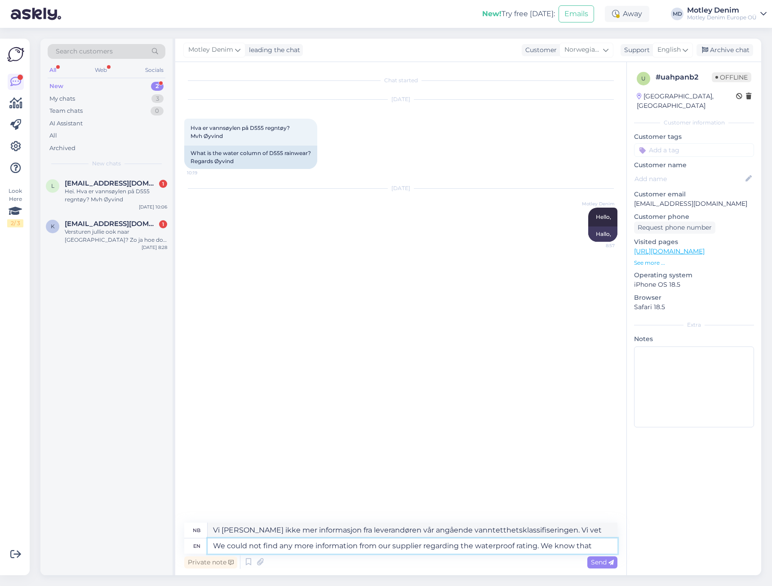
type textarea "We could not find any more information from our supplier regarding the waterpro…"
type textarea "Vi [PERSON_NAME] ikke mer informasjon fra leverandøren vår angående vanntetthet…"
type textarea "We could not find any more information from our supplier regarding the waterpro…"
type textarea "Vi [PERSON_NAME] ikke mer informasjon fra leverandøren vår angående vanntetthet…"
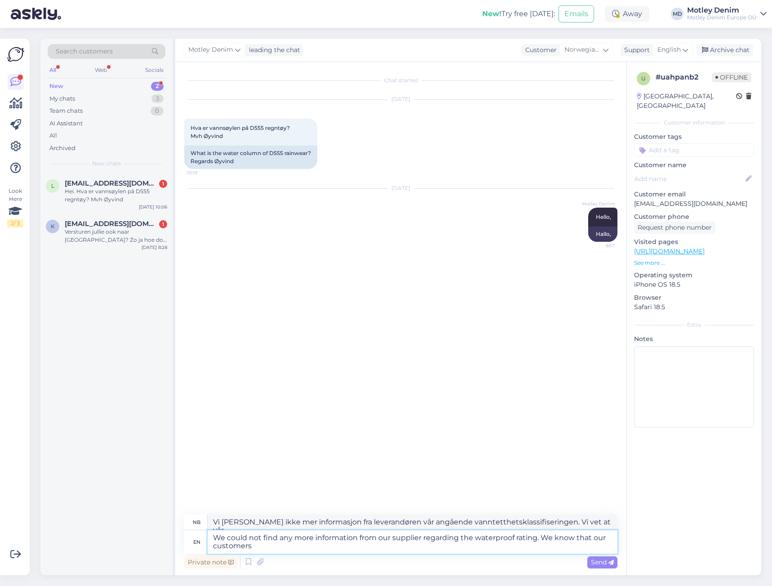
type textarea "We could not find any more information from our supplier regarding the waterpro…"
type textarea "Vi [PERSON_NAME] ikke mer informasjon fra leverandøren vår angående vanntetthet…"
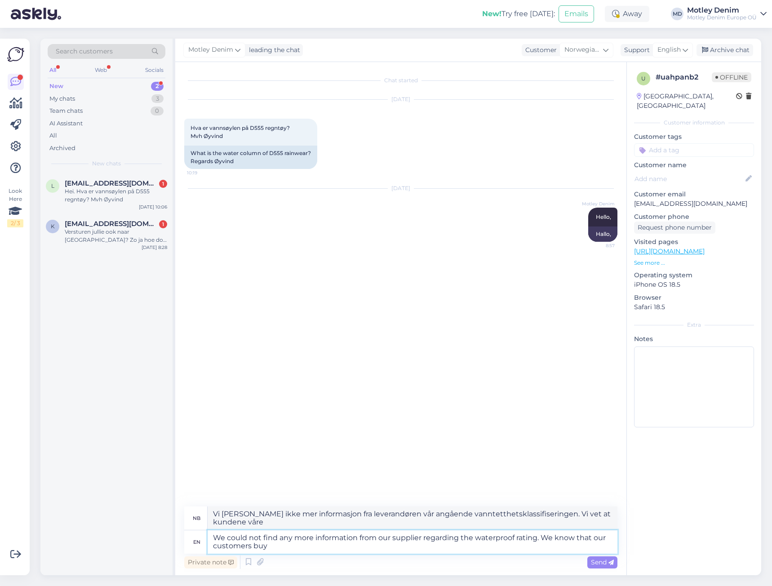
type textarea "We could not find any more information from our supplier regarding the waterpro…"
type textarea "Vi [PERSON_NAME] ikke mer informasjon fra leverandøren vår angående vanntetthet…"
type textarea "We could not find any more information from our supplier regarding the waterpro…"
type textarea "Vi [PERSON_NAME] ikke mer informasjon fra leverandøren vår angående vanntetthet…"
type textarea "We could not find any more information from our supplier regarding the waterpro…"
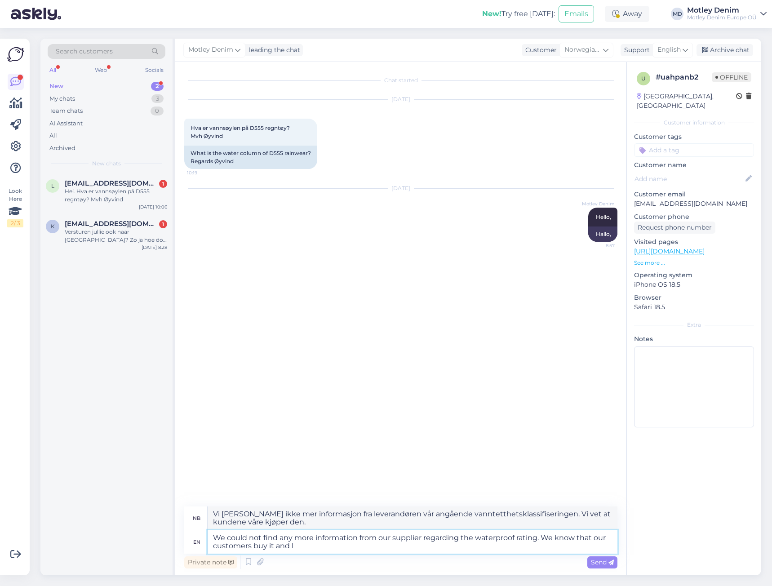
type textarea "Vi [PERSON_NAME] ikke mer informasjon fra leverandøren vår angående vanntetthet…"
type textarea "We could not find any more information from our supplier regarding the waterpro…"
type textarea "Vi [PERSON_NAME] ikke mer informasjon fra leverandøren vår angående vanntetthet…"
type textarea "We could not find any more information from our supplier regarding the waterpro…"
type textarea "Vi [PERSON_NAME] ikke mer informasjon fra leverandøren vår angående vanntetthet…"
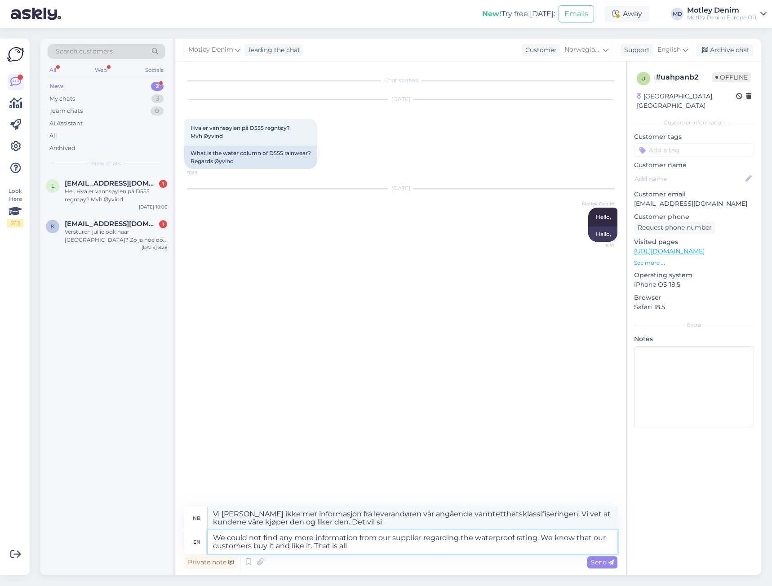
type textarea "We could not find any more information from our supplier regarding the waterpro…"
type textarea "Vi [PERSON_NAME] ikke mer informasjon fra leverandøren vår angående vanntetthet…"
type textarea "We could not find any more information from our supplier regarding the waterpro…"
type textarea "Vi [PERSON_NAME] ikke mer informasjon fra leverandøren vår angående vanntetthet…"
type textarea "We could not find any more information from our supplier regarding the waterpro…"
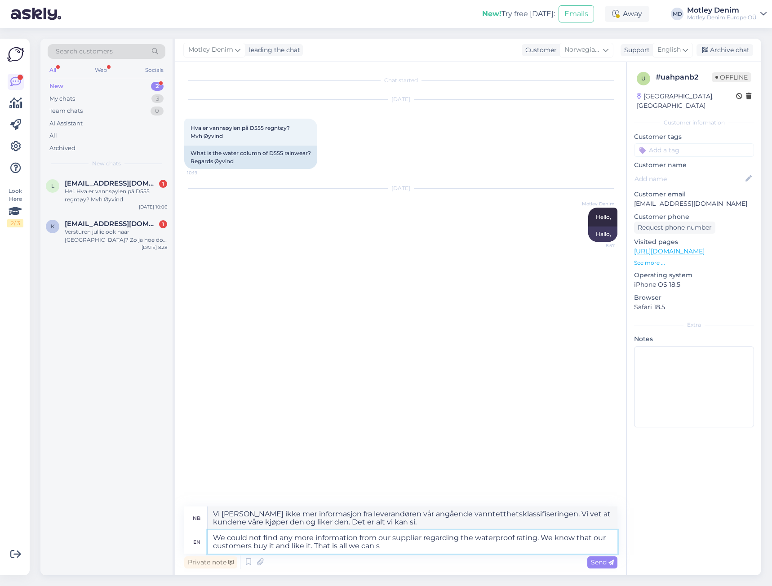
type textarea "Vi [PERSON_NAME] ikke mer informasjon fra leverandøren vår angående vanntetthet…"
type textarea "We could not find any more information from our supplier regarding the waterpro…"
type textarea "Vi [PERSON_NAME] ikke mer informasjon fra leverandøren vår angående vanntetthet…"
type textarea "We could not find any more information from our supplier regarding the waterpro…"
type textarea "Vi [PERSON_NAME] ikke mer informasjon fra leverandøren vår angående vanntetthet…"
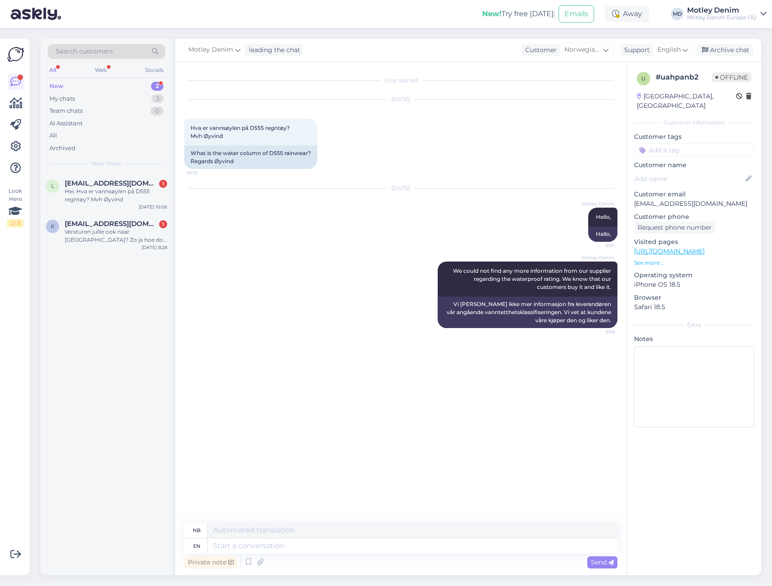
click at [729, 143] on input at bounding box center [694, 149] width 120 height 13
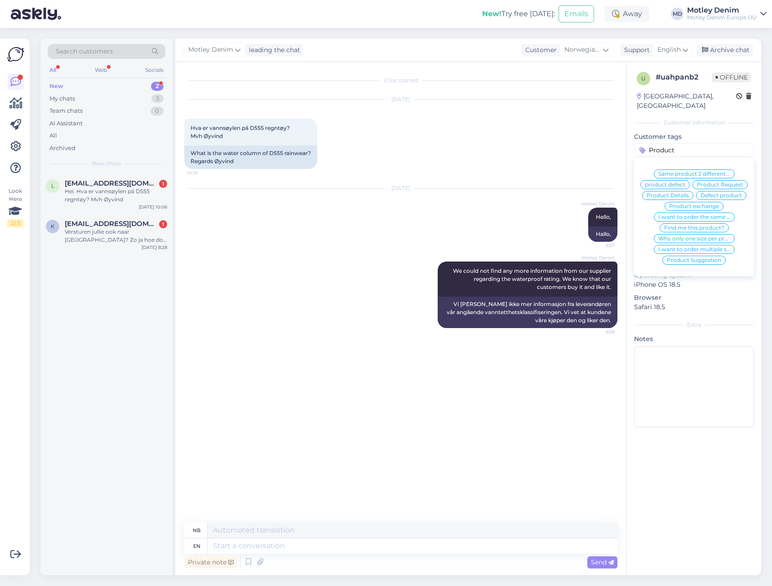
type input "Product"
click at [689, 198] on span "Product Details" at bounding box center [668, 195] width 42 height 5
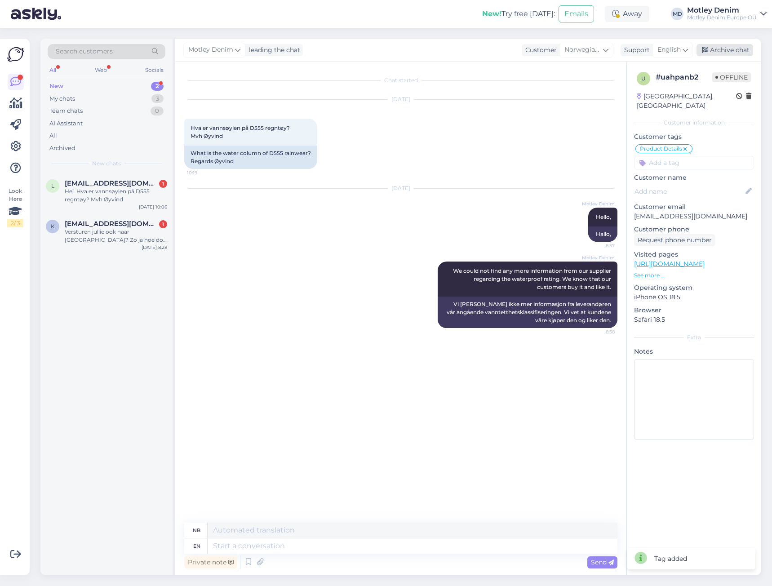
click at [724, 48] on div "Archive chat" at bounding box center [724, 50] width 57 height 12
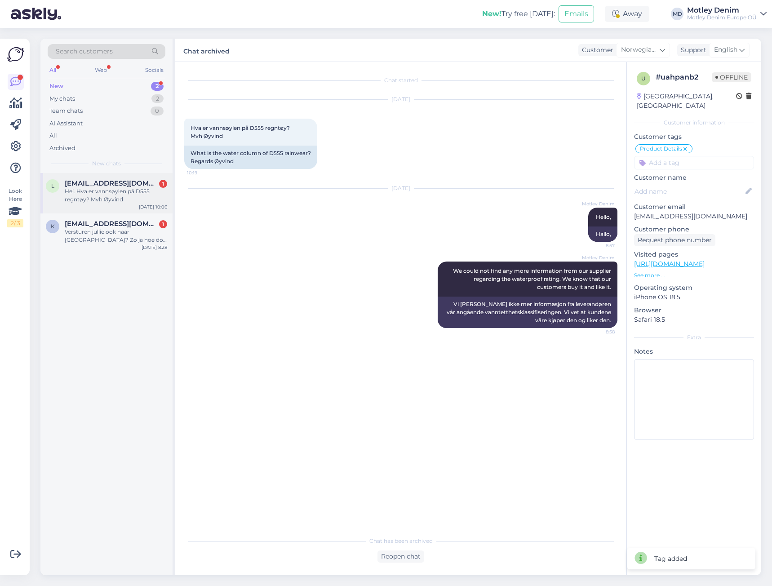
click at [105, 213] on div "l [EMAIL_ADDRESS][DOMAIN_NAME] 1 Hei. Hva er vannsøylen på D555 regntøy? [PERSO…" at bounding box center [106, 193] width 132 height 40
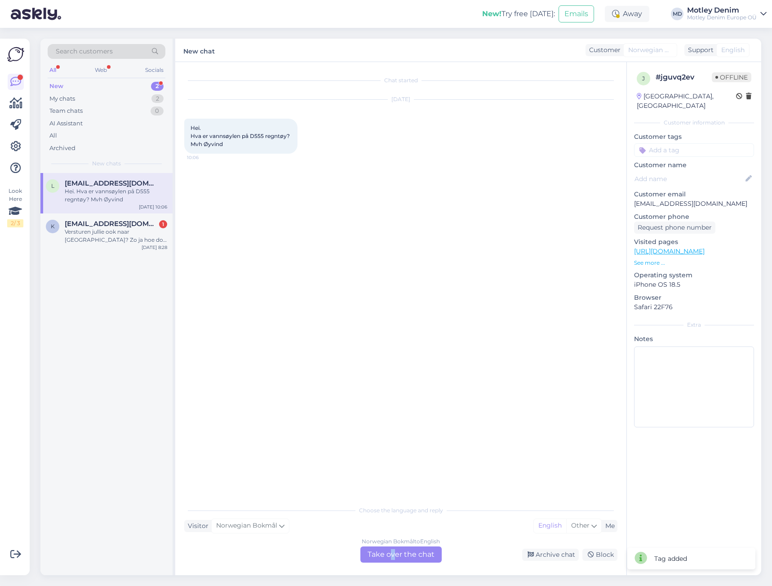
click at [393, 554] on div "Norwegian Bokmål to English Take over the chat" at bounding box center [400, 554] width 81 height 16
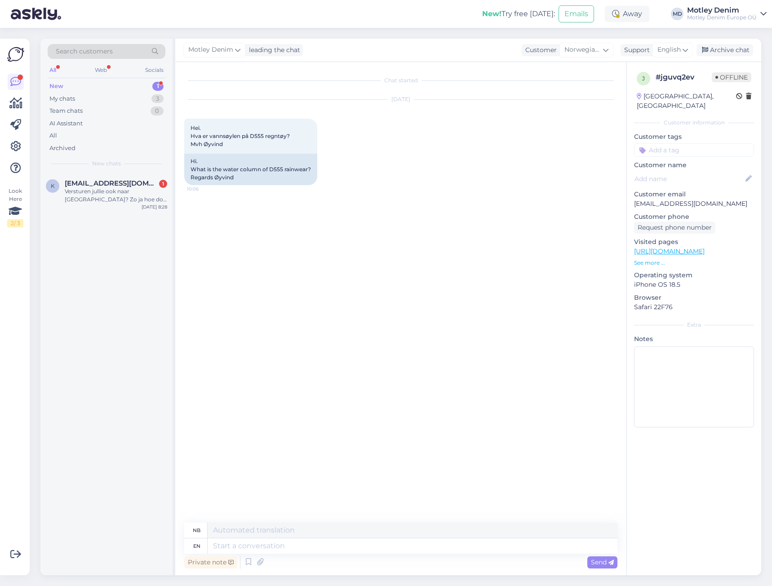
click at [635, 199] on p "[EMAIL_ADDRESS][DOMAIN_NAME]" at bounding box center [694, 203] width 120 height 9
drag, startPoint x: 635, startPoint y: 196, endPoint x: 697, endPoint y: 193, distance: 61.7
click at [697, 199] on p "[EMAIL_ADDRESS][DOMAIN_NAME]" at bounding box center [694, 203] width 120 height 9
copy p "[EMAIL_ADDRESS][DOMAIN_NAME]"
click at [118, 50] on div "Search customers" at bounding box center [107, 51] width 118 height 15
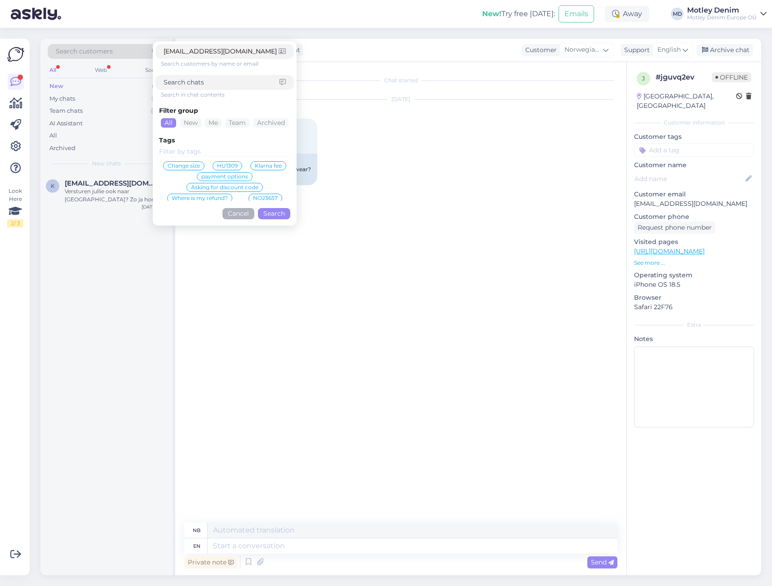
type input "[EMAIL_ADDRESS][DOMAIN_NAME]"
click at [268, 211] on button "Search" at bounding box center [274, 213] width 32 height 11
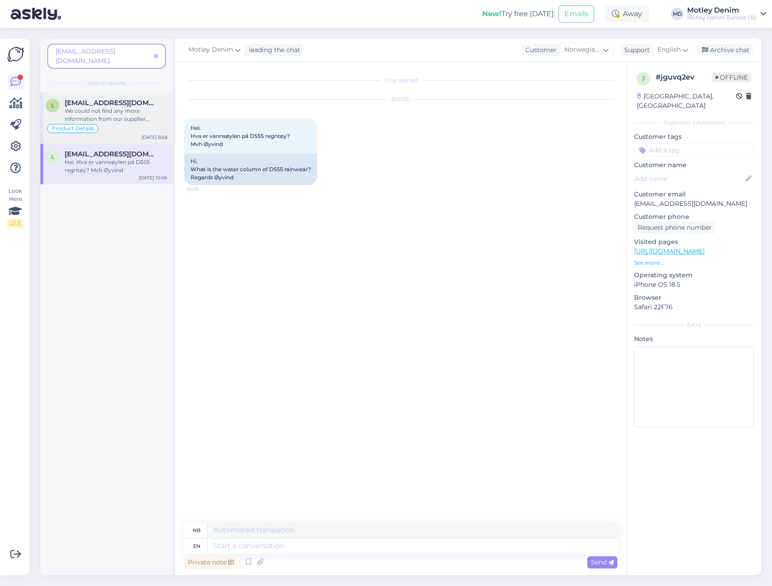
click at [119, 107] on div "We could not find any more information from our supplier regarding the waterpro…" at bounding box center [116, 115] width 102 height 16
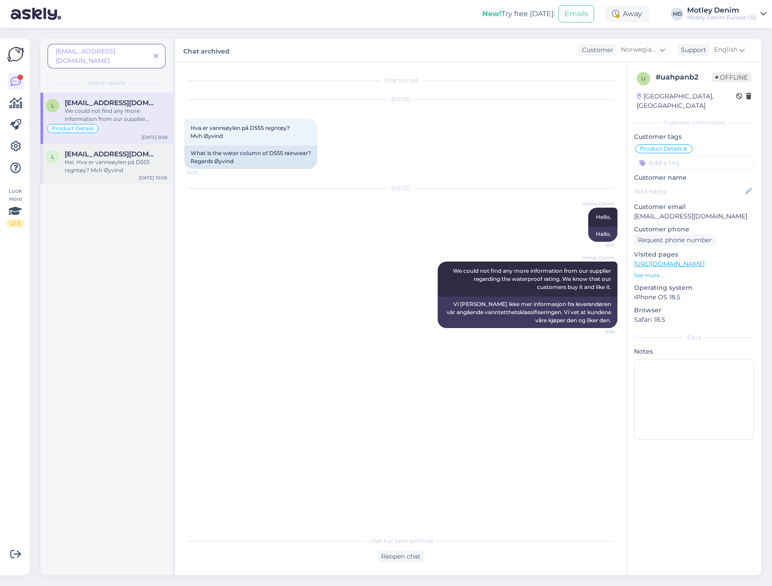
click at [122, 158] on div "Hei. Hva er vannsøylen på D555 regntøy? Mvh Øyvind" at bounding box center [116, 166] width 102 height 16
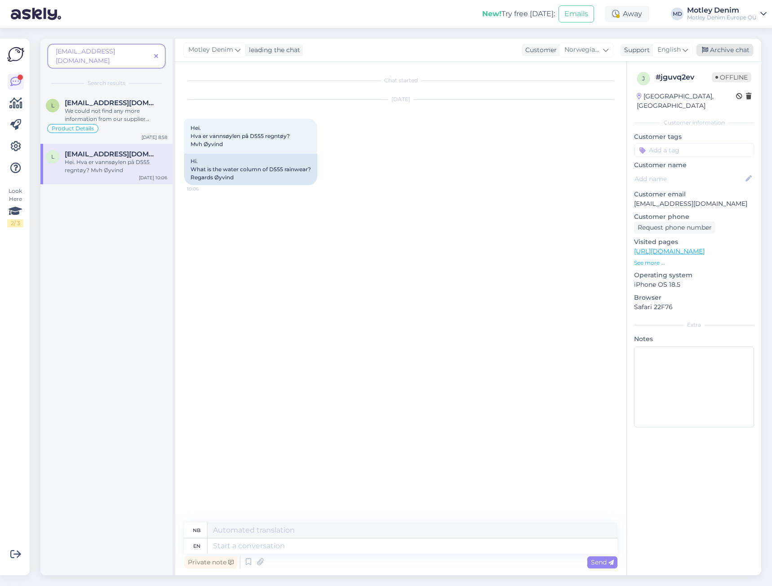
click at [735, 50] on div "Archive chat" at bounding box center [724, 50] width 57 height 12
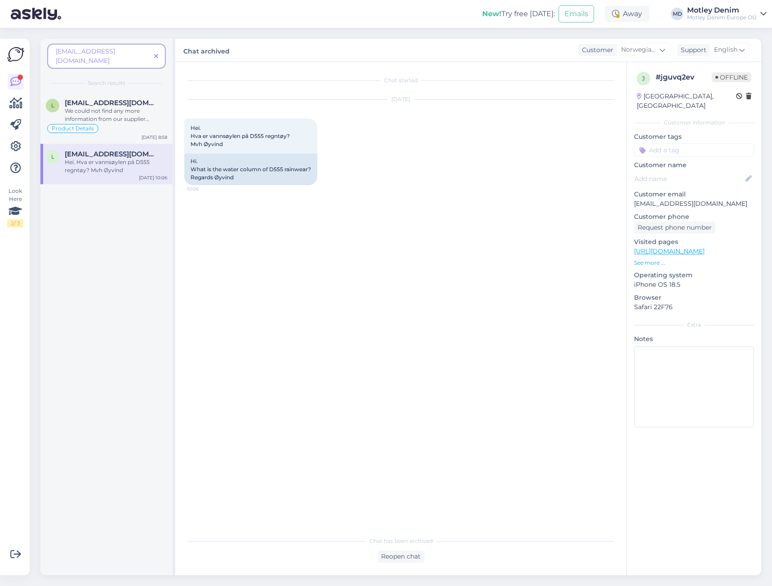
click at [161, 52] on span at bounding box center [156, 56] width 11 height 9
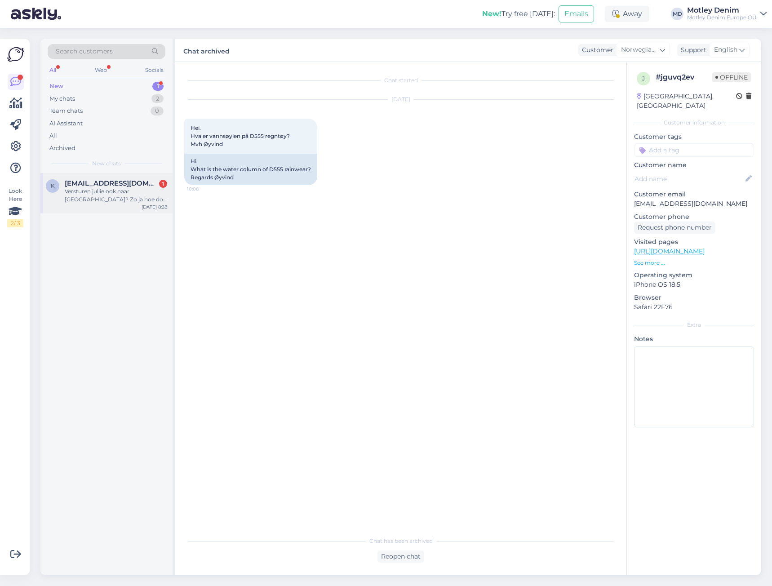
drag, startPoint x: 124, startPoint y: 183, endPoint x: 131, endPoint y: 185, distance: 6.9
click at [125, 184] on span "[EMAIL_ADDRESS][DOMAIN_NAME]" at bounding box center [111, 183] width 93 height 8
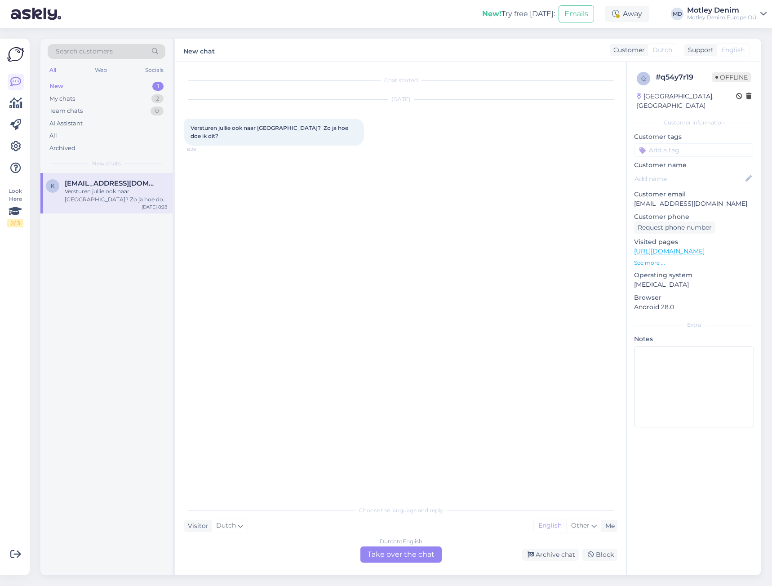
click at [399, 550] on div "Dutch to English Take over the chat" at bounding box center [400, 554] width 81 height 16
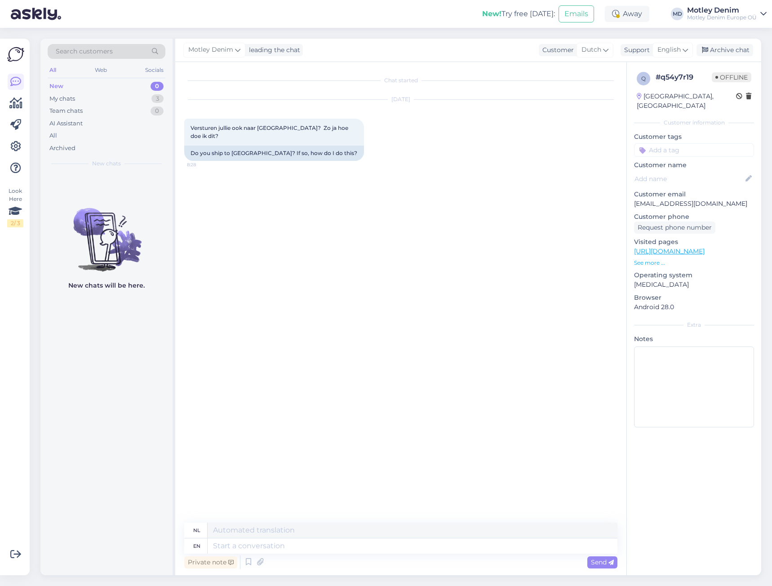
click at [705, 247] on link "[URL][DOMAIN_NAME]" at bounding box center [669, 251] width 71 height 8
click at [337, 549] on textarea at bounding box center [413, 545] width 410 height 15
type textarea "Hello"
type textarea "Hallo"
type textarea "Yes w"
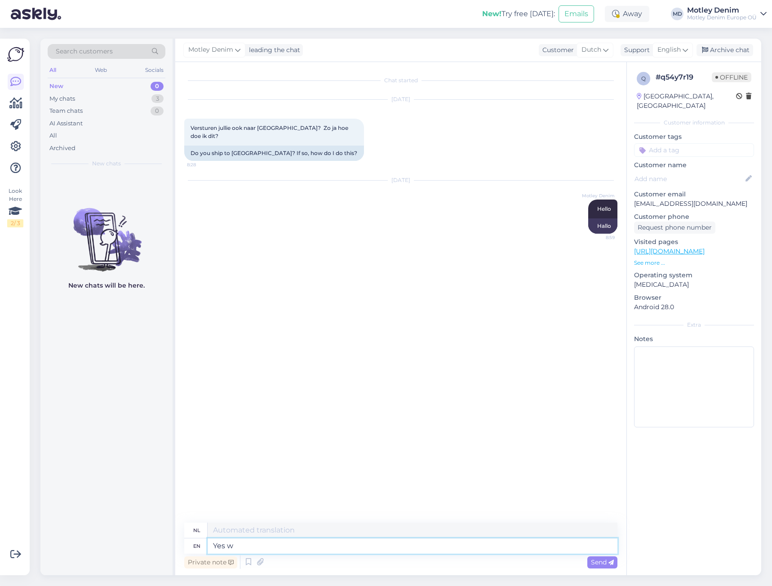
type textarea "[PERSON_NAME]"
type textarea "Yes we d"
type textarea "Ja wij"
type textarea "Yes we do."
type textarea "Jazeker."
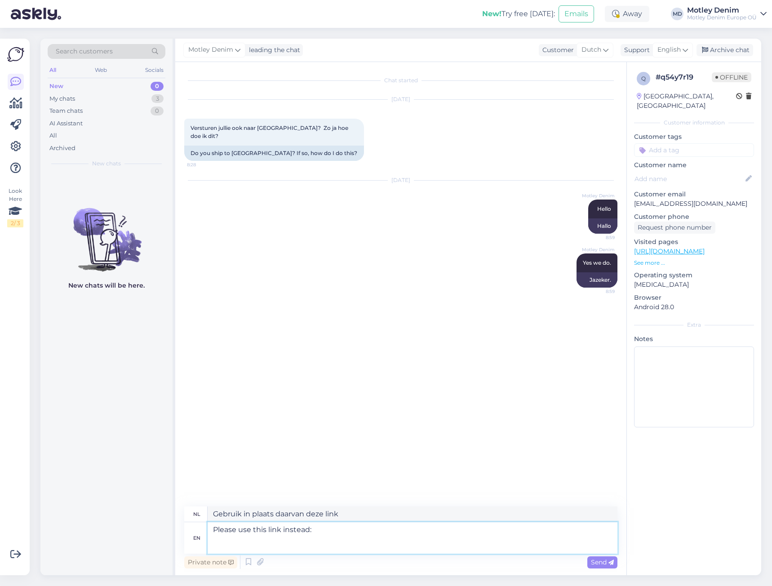
paste textarea "[URL][DOMAIN_NAME]"
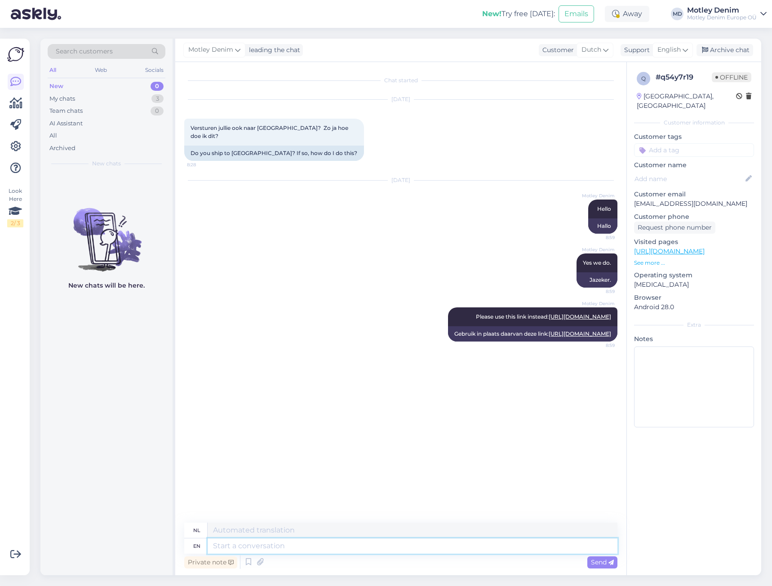
click at [372, 544] on textarea at bounding box center [413, 545] width 410 height 15
click at [729, 49] on div "Archive chat" at bounding box center [724, 50] width 57 height 12
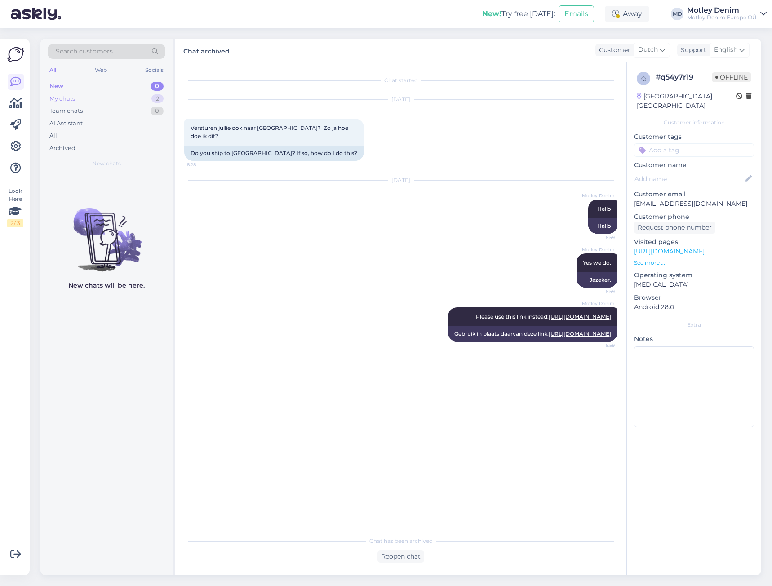
click at [88, 99] on div "My chats 2" at bounding box center [107, 99] width 118 height 13
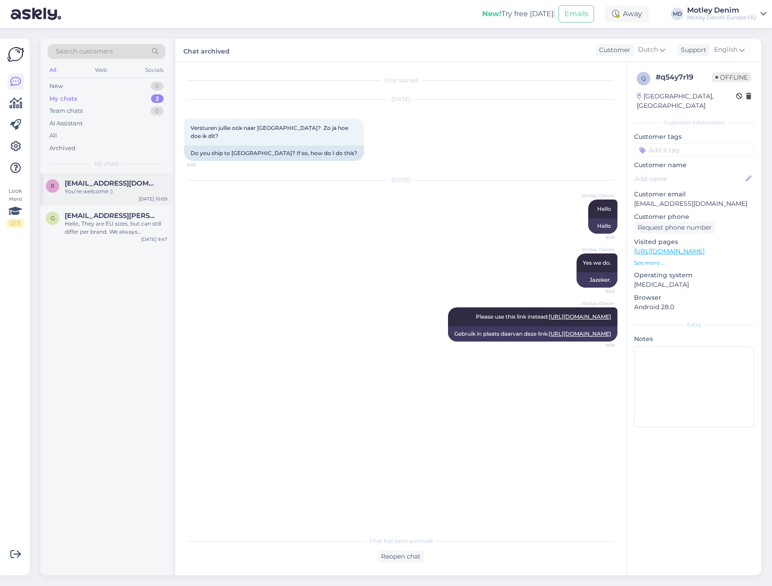
click at [136, 195] on div "You’re welcome :)" at bounding box center [116, 191] width 102 height 8
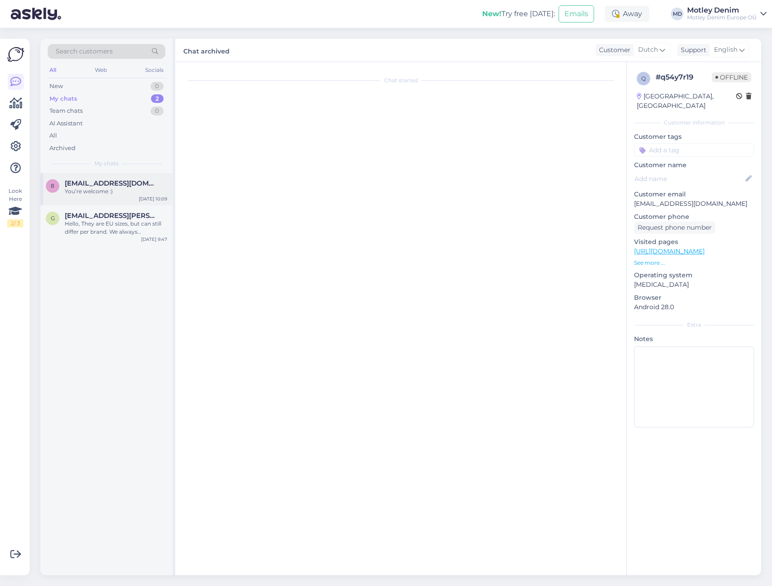
scroll to position [271, 0]
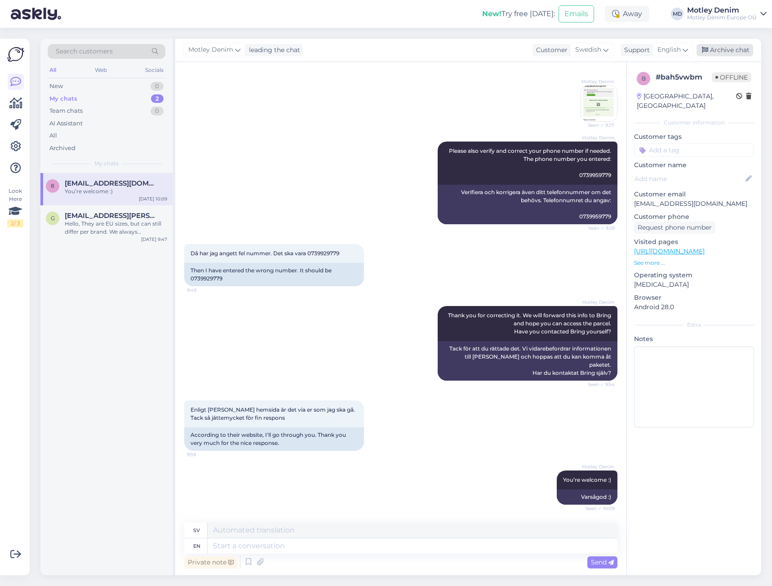
click at [734, 52] on div "Archive chat" at bounding box center [724, 50] width 57 height 12
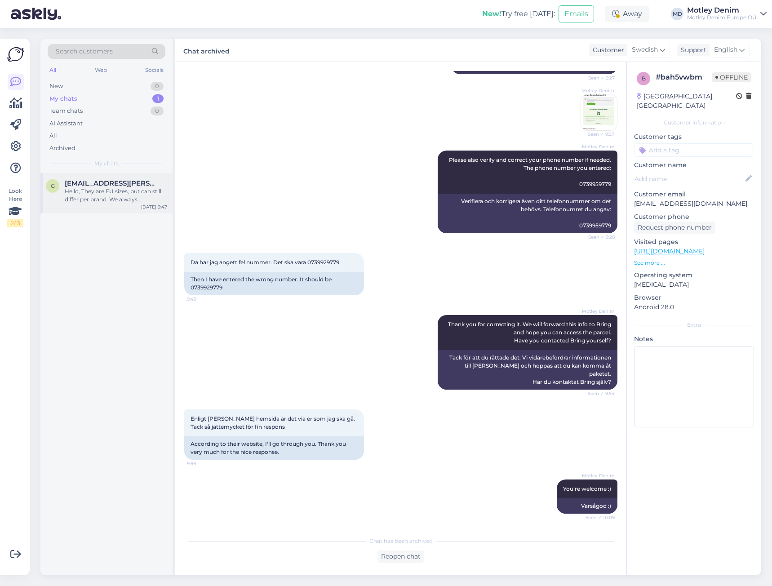
click at [117, 193] on div "Hello, They are EU sizes, but can still differ per brand. We always recommend c…" at bounding box center [116, 195] width 102 height 16
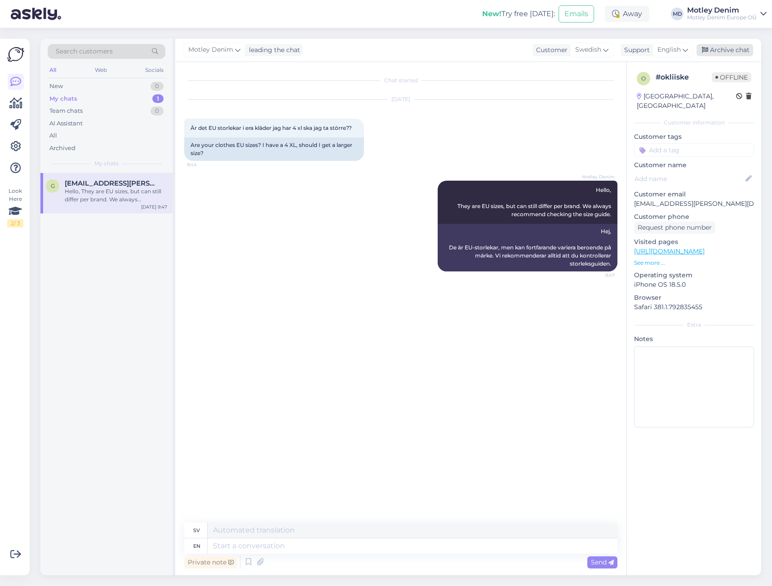
click at [721, 47] on div "Archive chat" at bounding box center [724, 50] width 57 height 12
